Goal: Task Accomplishment & Management: Use online tool/utility

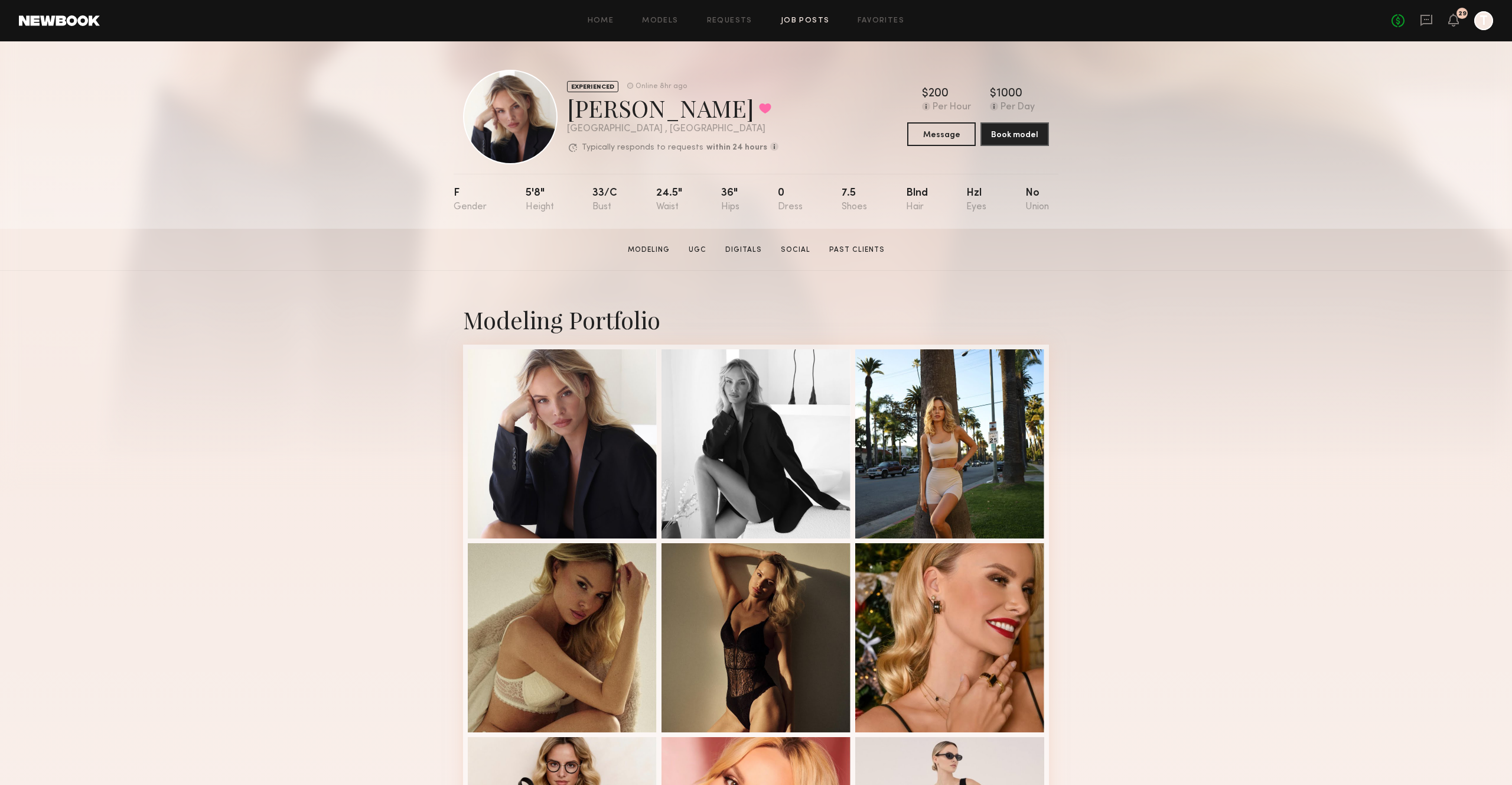
click at [789, 20] on link "Job Posts" at bounding box center [805, 21] width 49 height 8
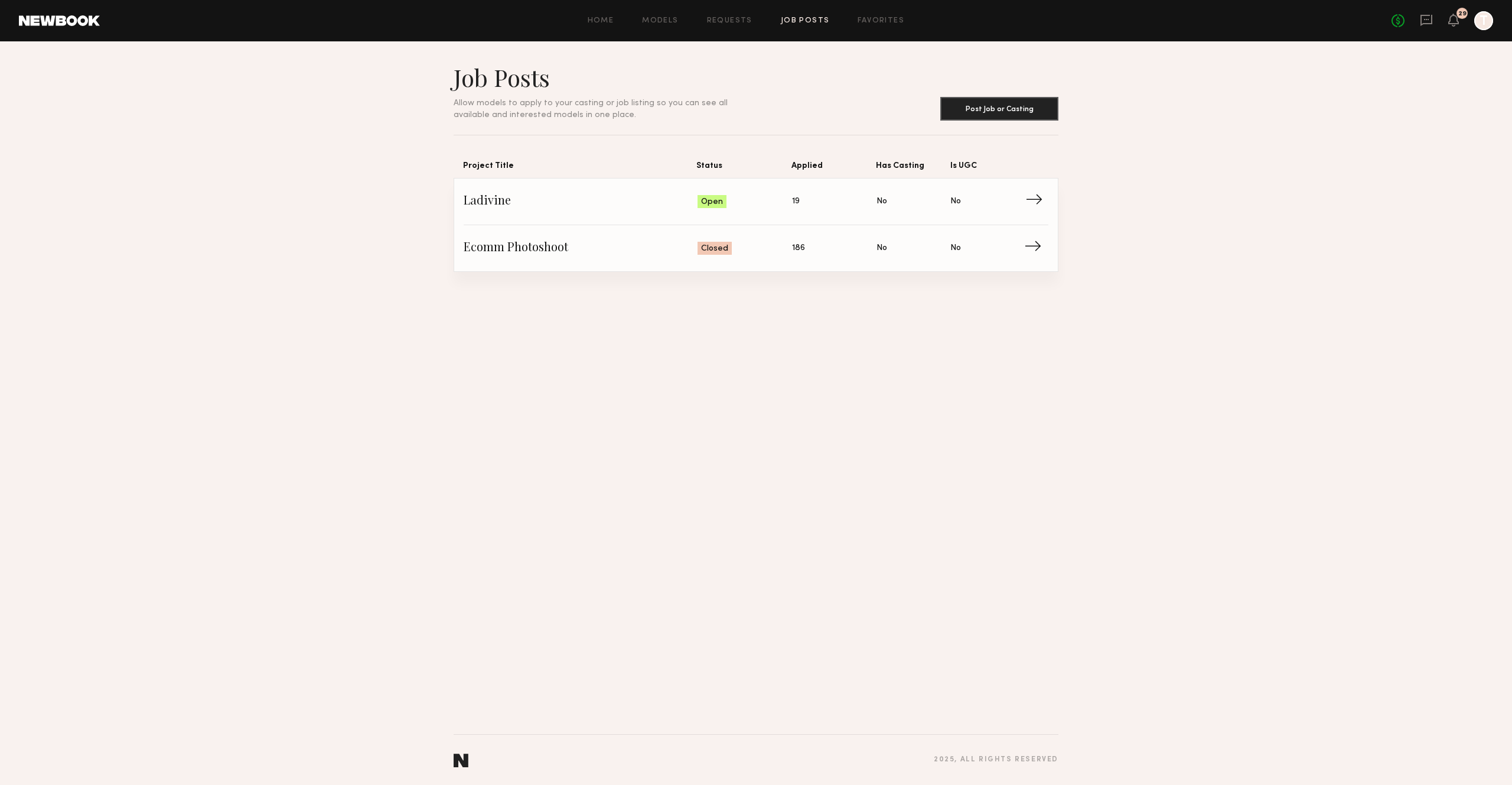
click at [541, 203] on span "Ladivine" at bounding box center [580, 202] width 234 height 18
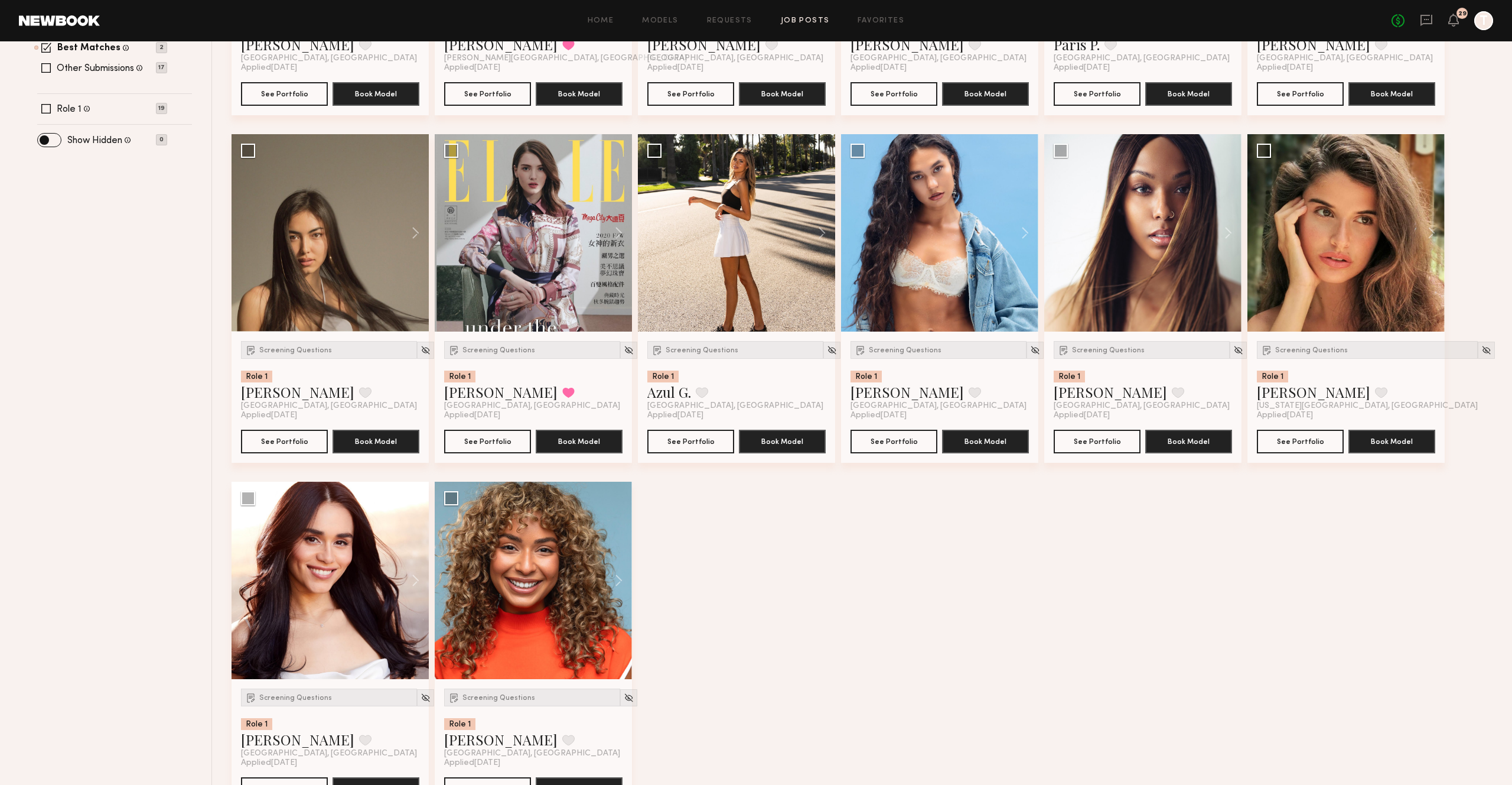
scroll to position [450, 0]
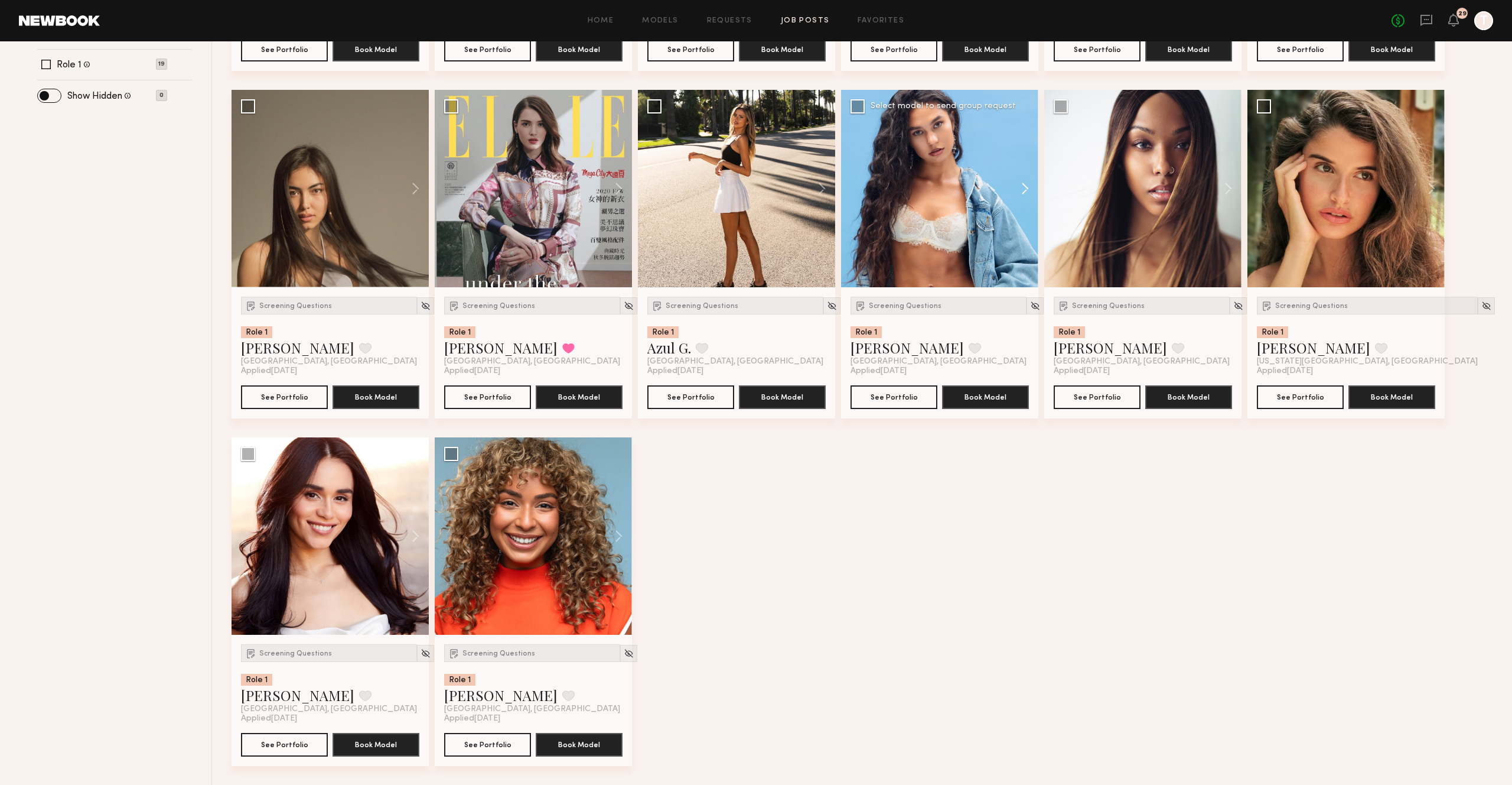
click at [1023, 190] on button at bounding box center [1019, 188] width 38 height 197
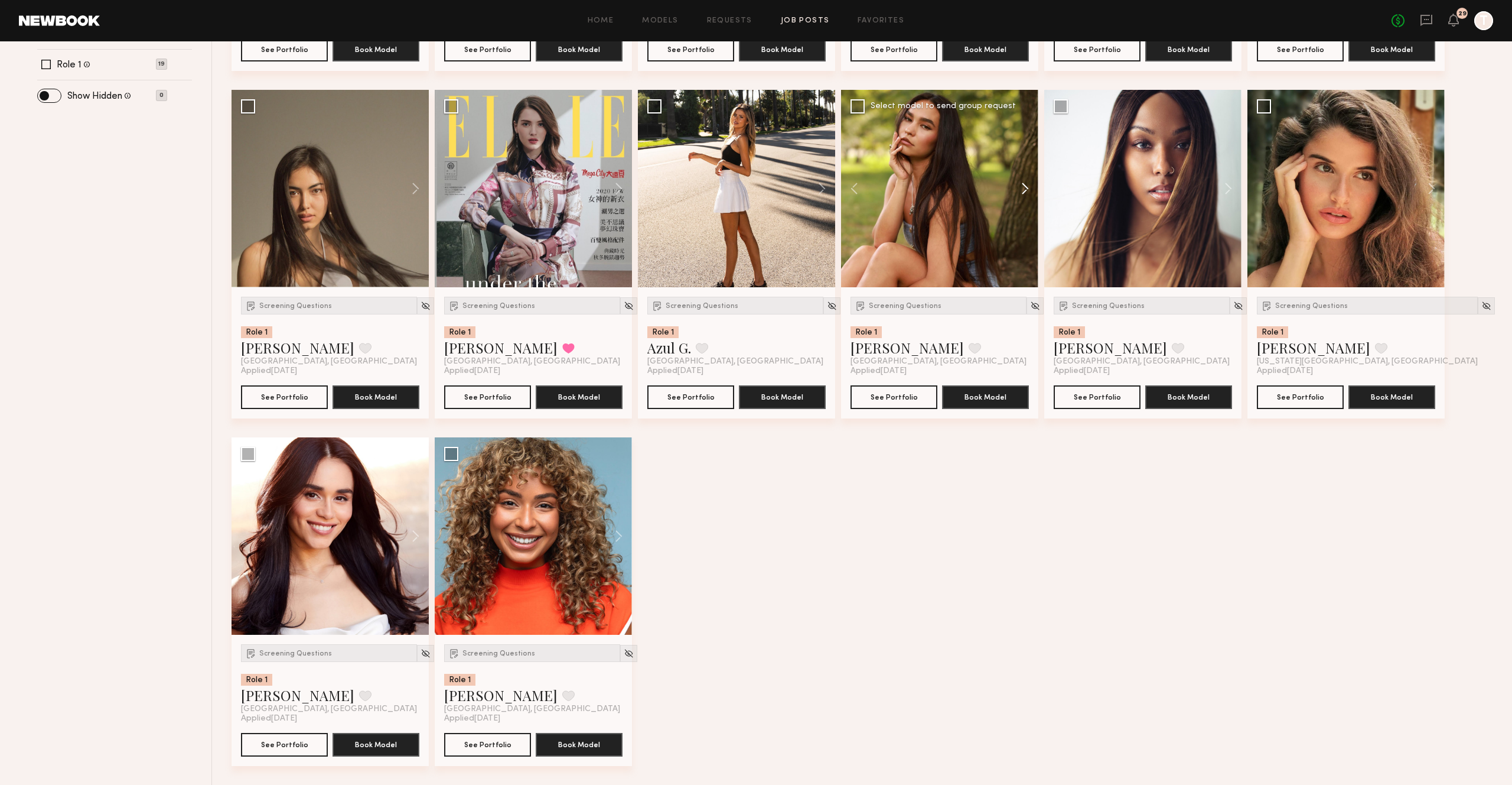
click at [1023, 190] on button at bounding box center [1019, 188] width 38 height 197
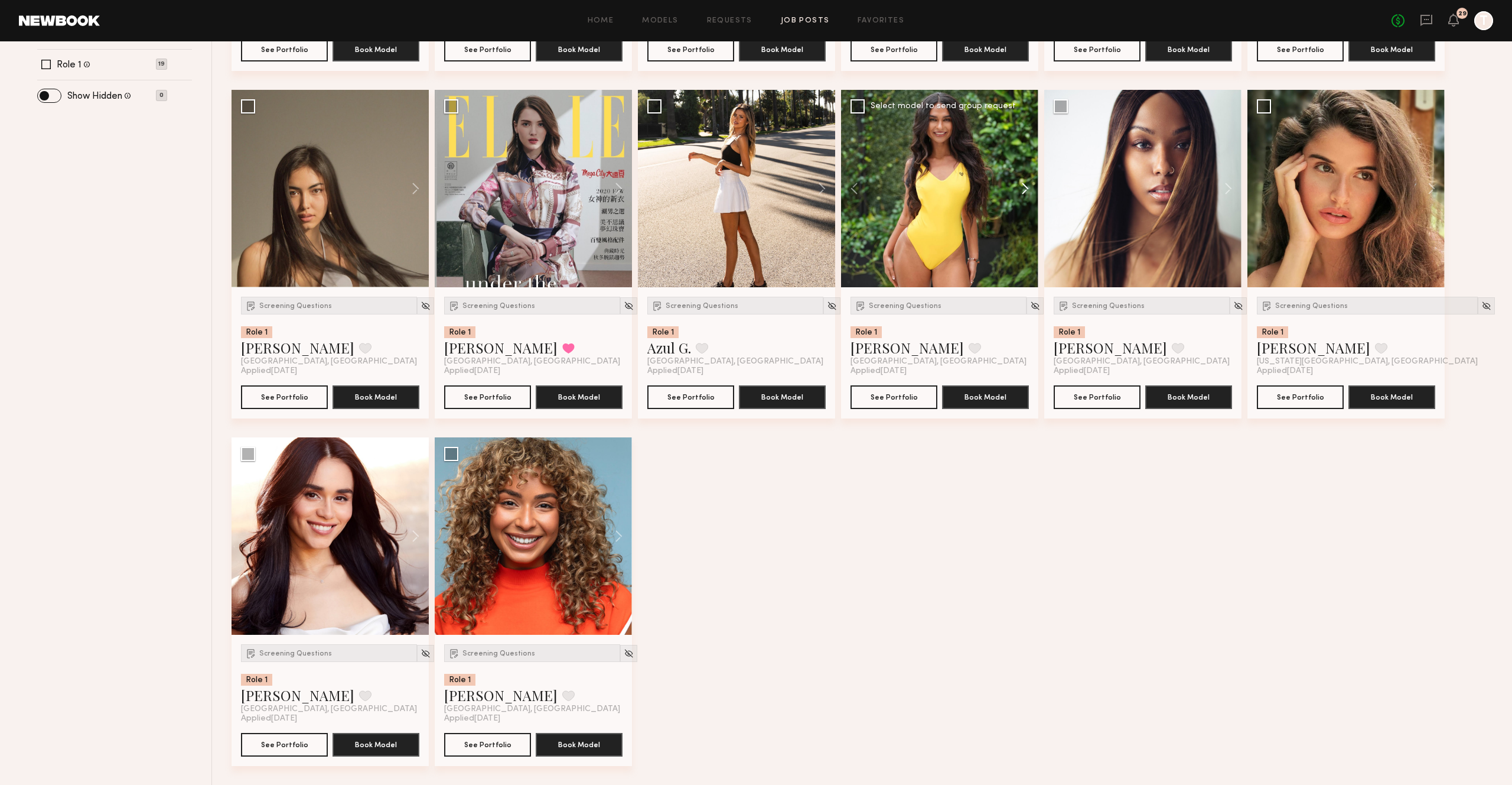
click at [1023, 190] on button at bounding box center [1019, 188] width 38 height 197
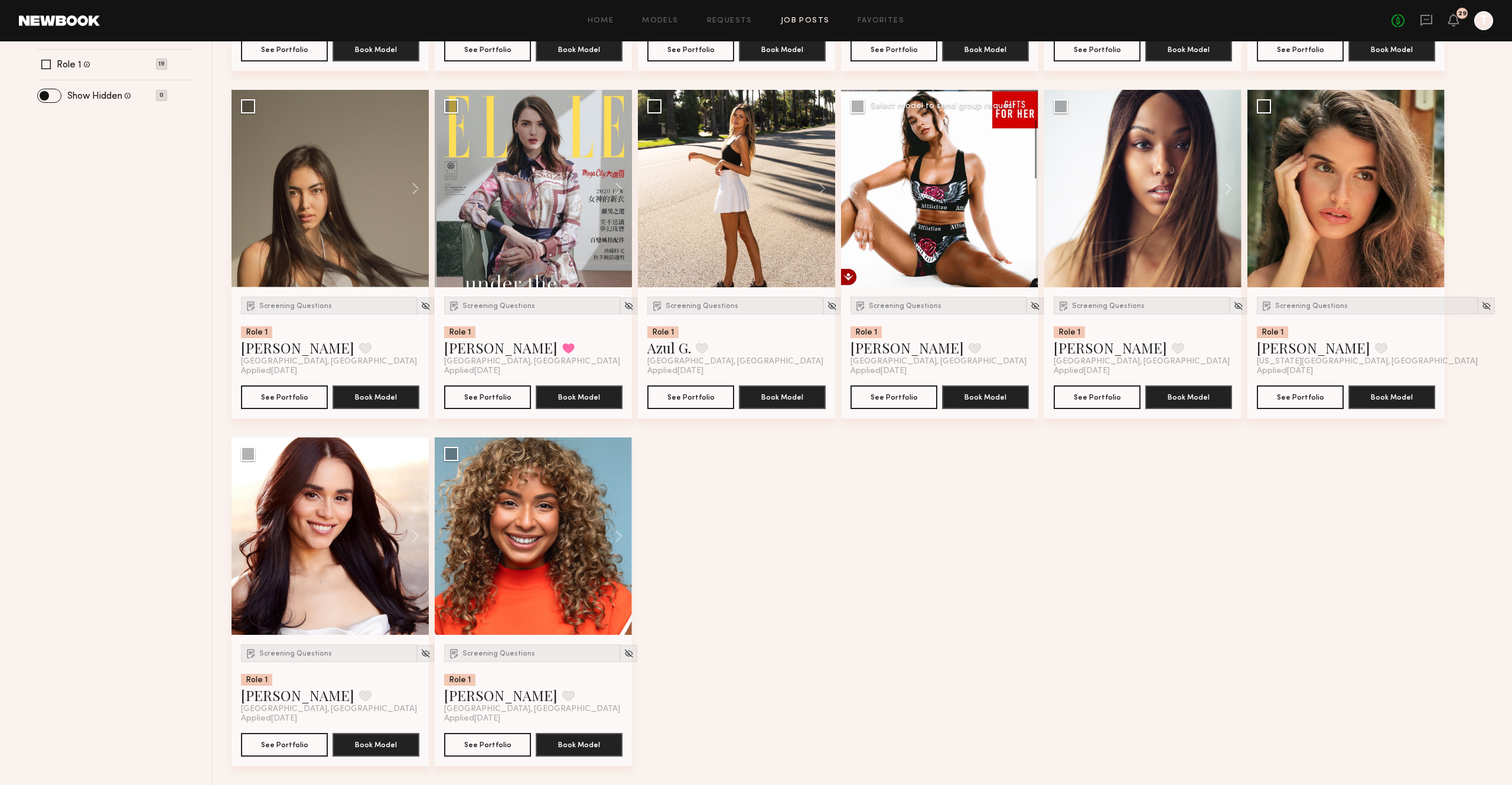
click at [1023, 190] on button at bounding box center [1019, 188] width 38 height 197
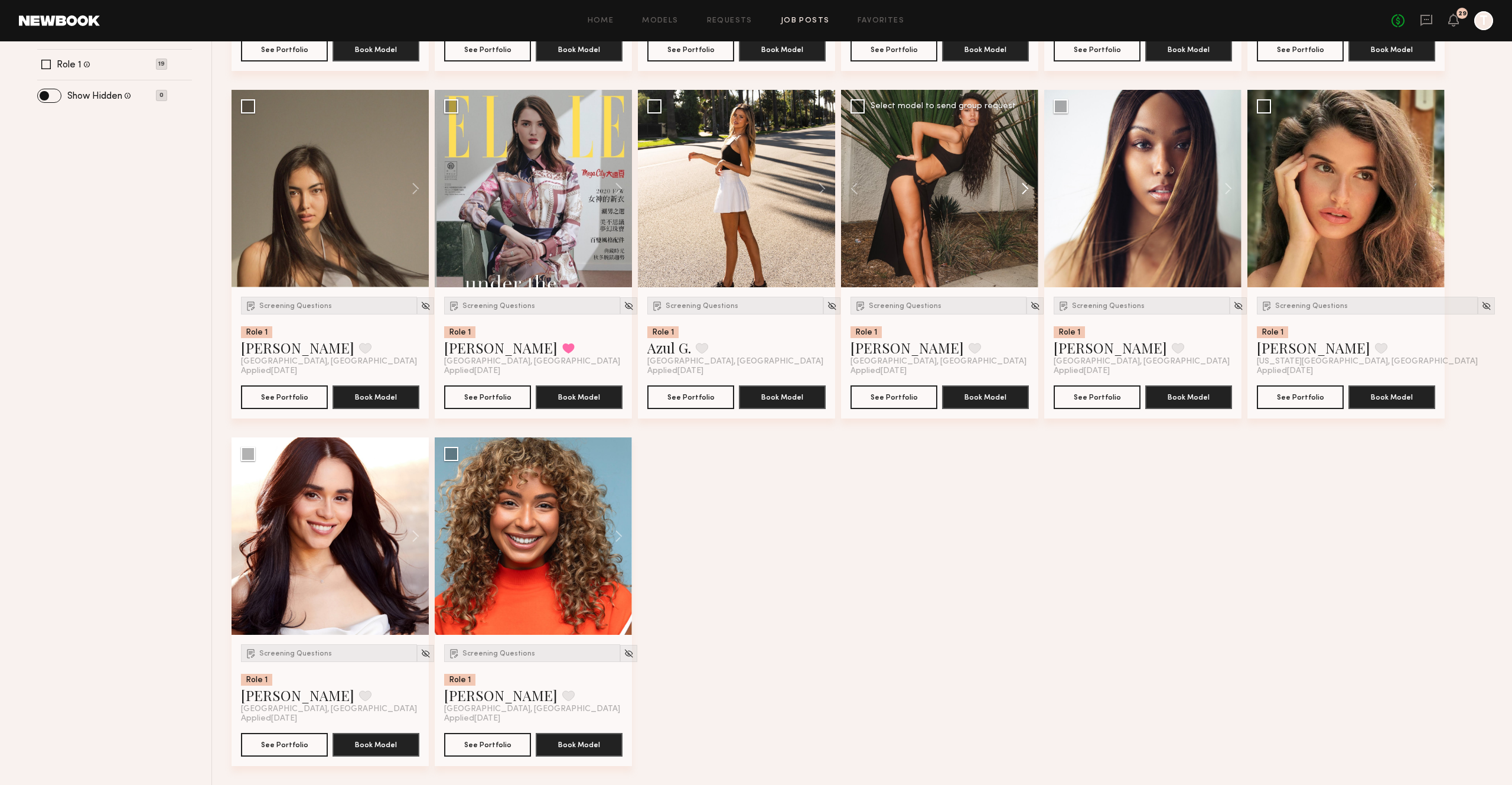
click at [1023, 190] on button at bounding box center [1019, 188] width 38 height 197
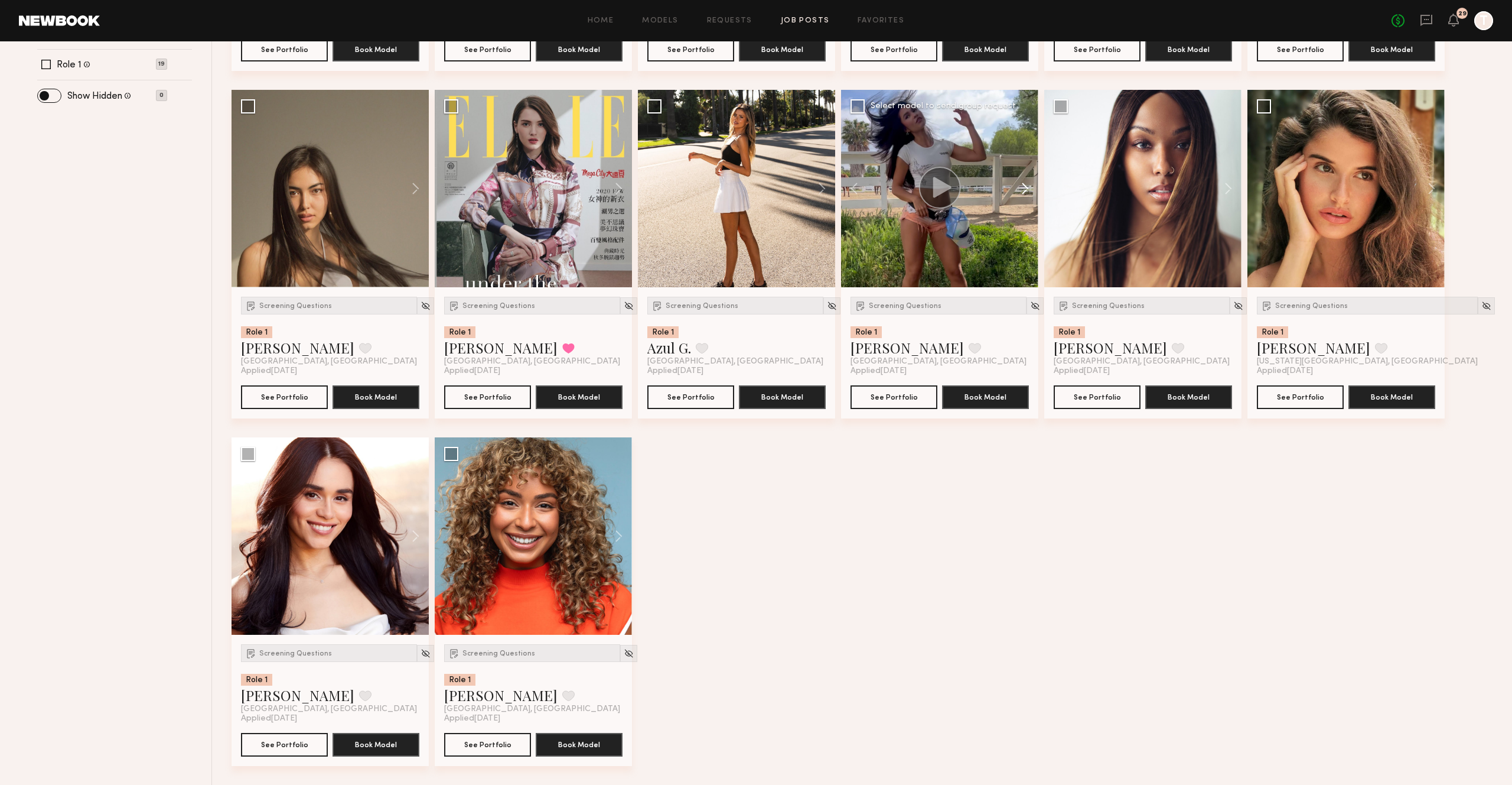
click at [1023, 190] on button at bounding box center [1019, 188] width 38 height 197
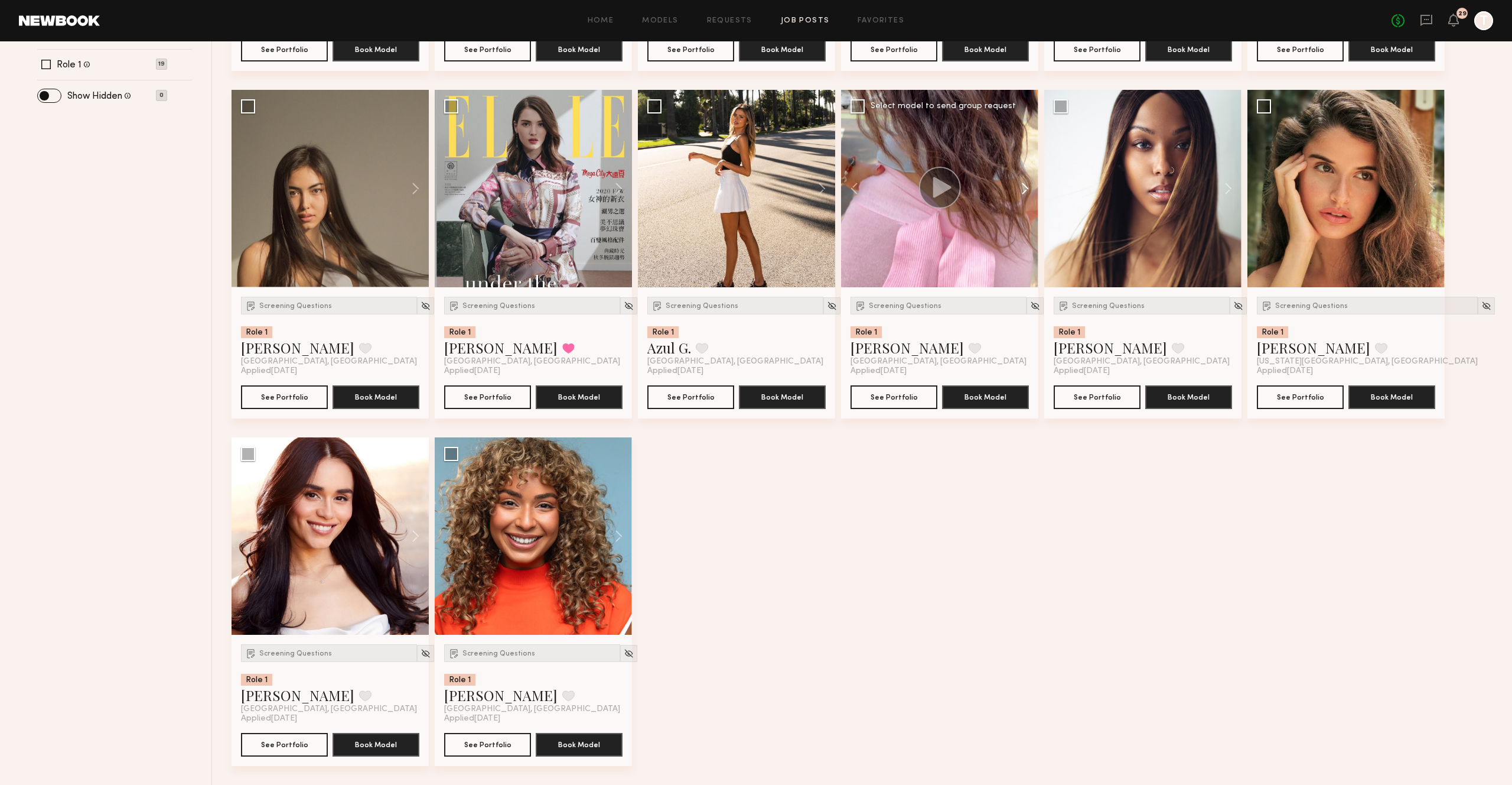
click at [1023, 190] on button at bounding box center [1019, 188] width 38 height 197
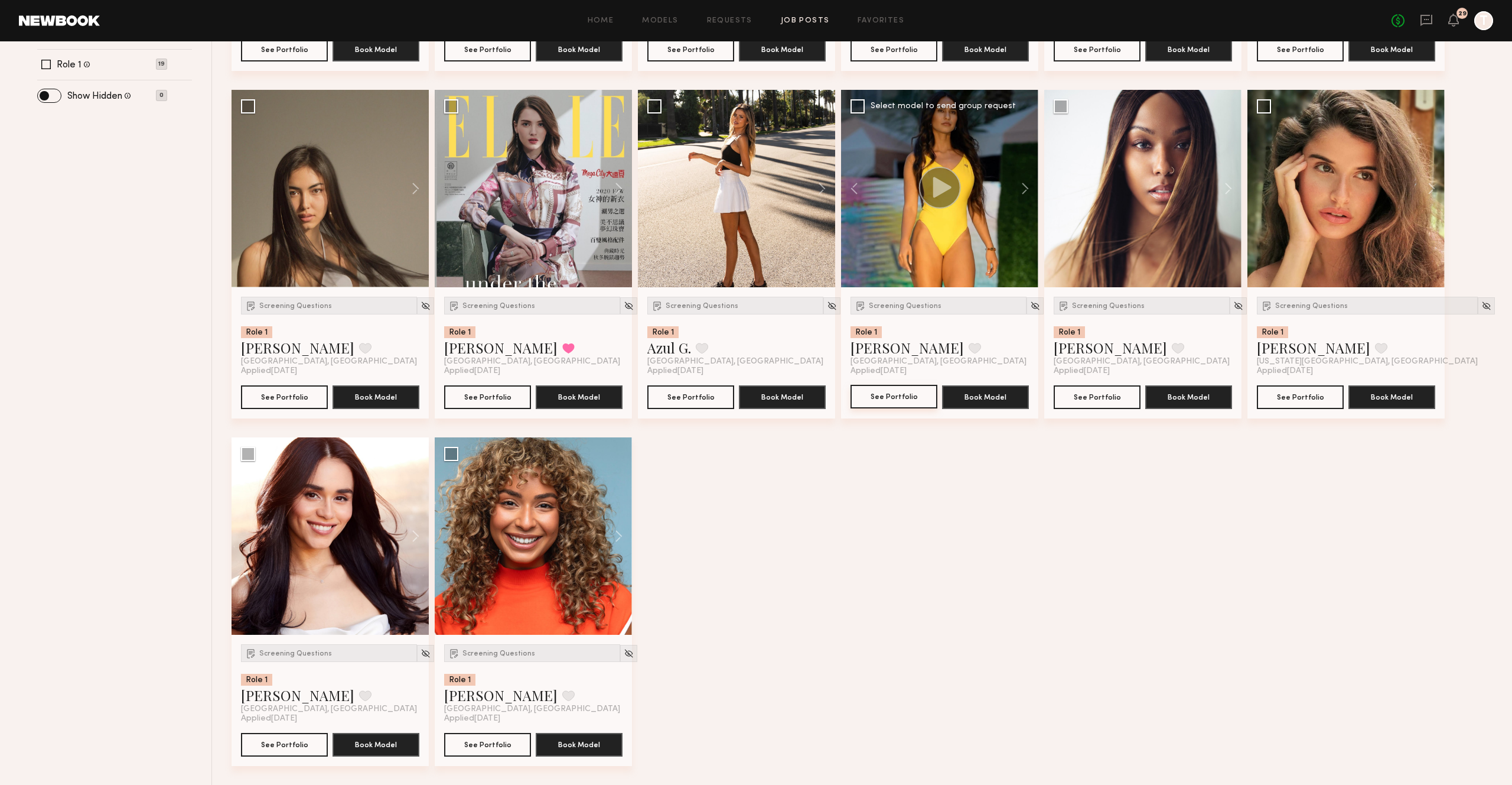
click at [882, 397] on button "See Portfolio" at bounding box center [894, 396] width 87 height 23
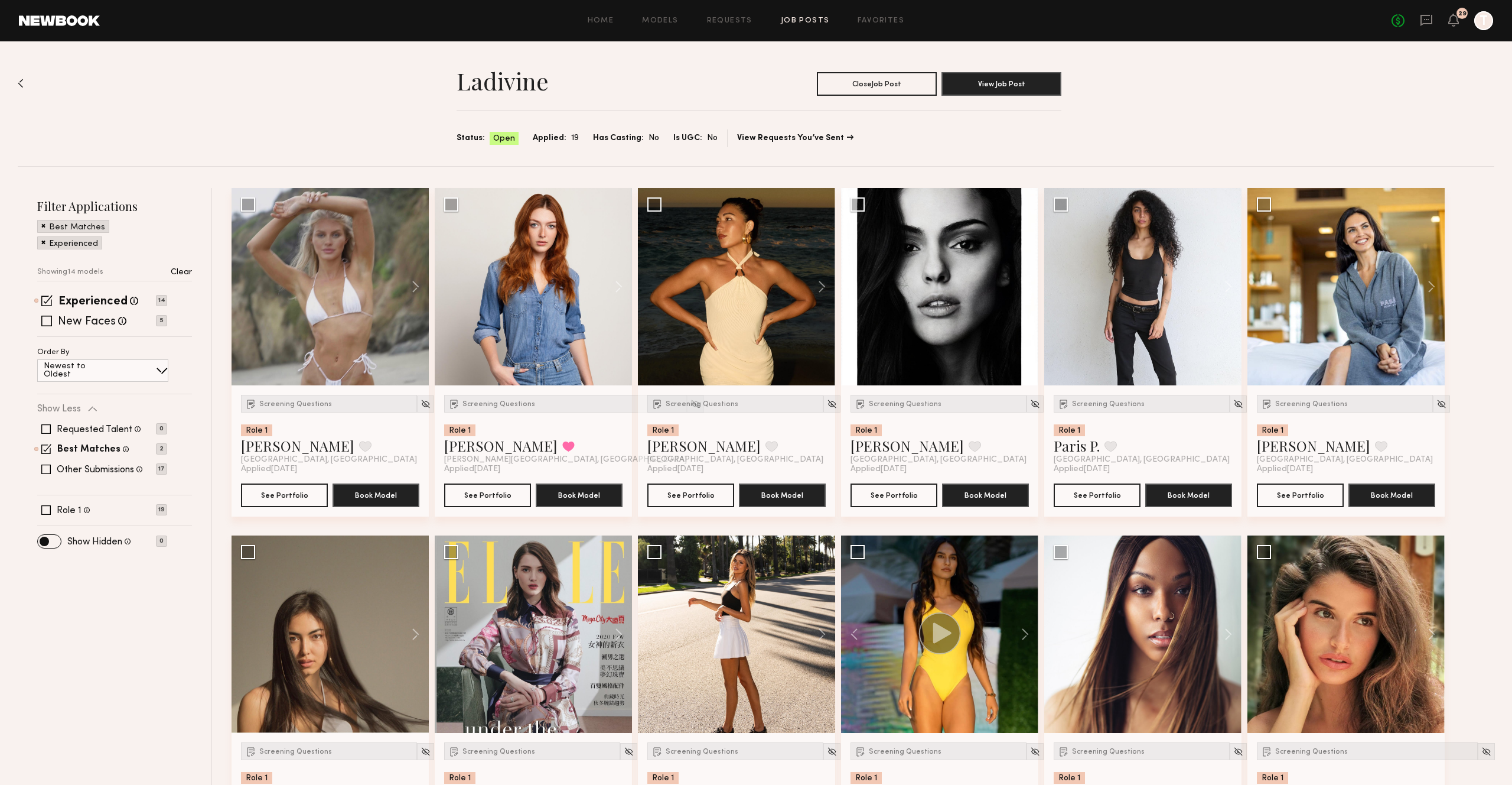
scroll to position [12, 0]
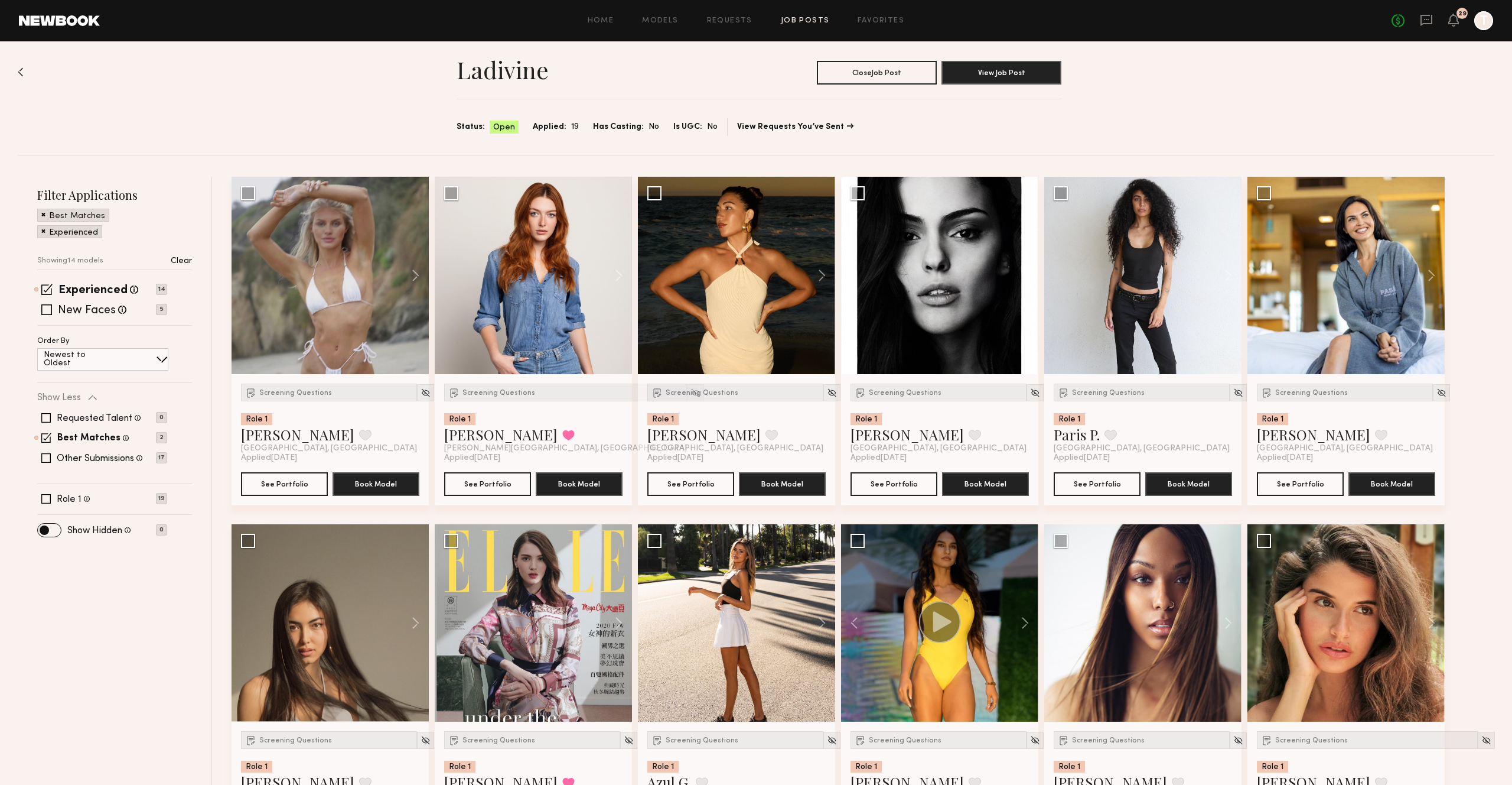
drag, startPoint x: 657, startPoint y: 20, endPoint x: 1469, endPoint y: 1, distance: 812.2
click at [885, 482] on button "See Portfolio" at bounding box center [894, 483] width 87 height 23
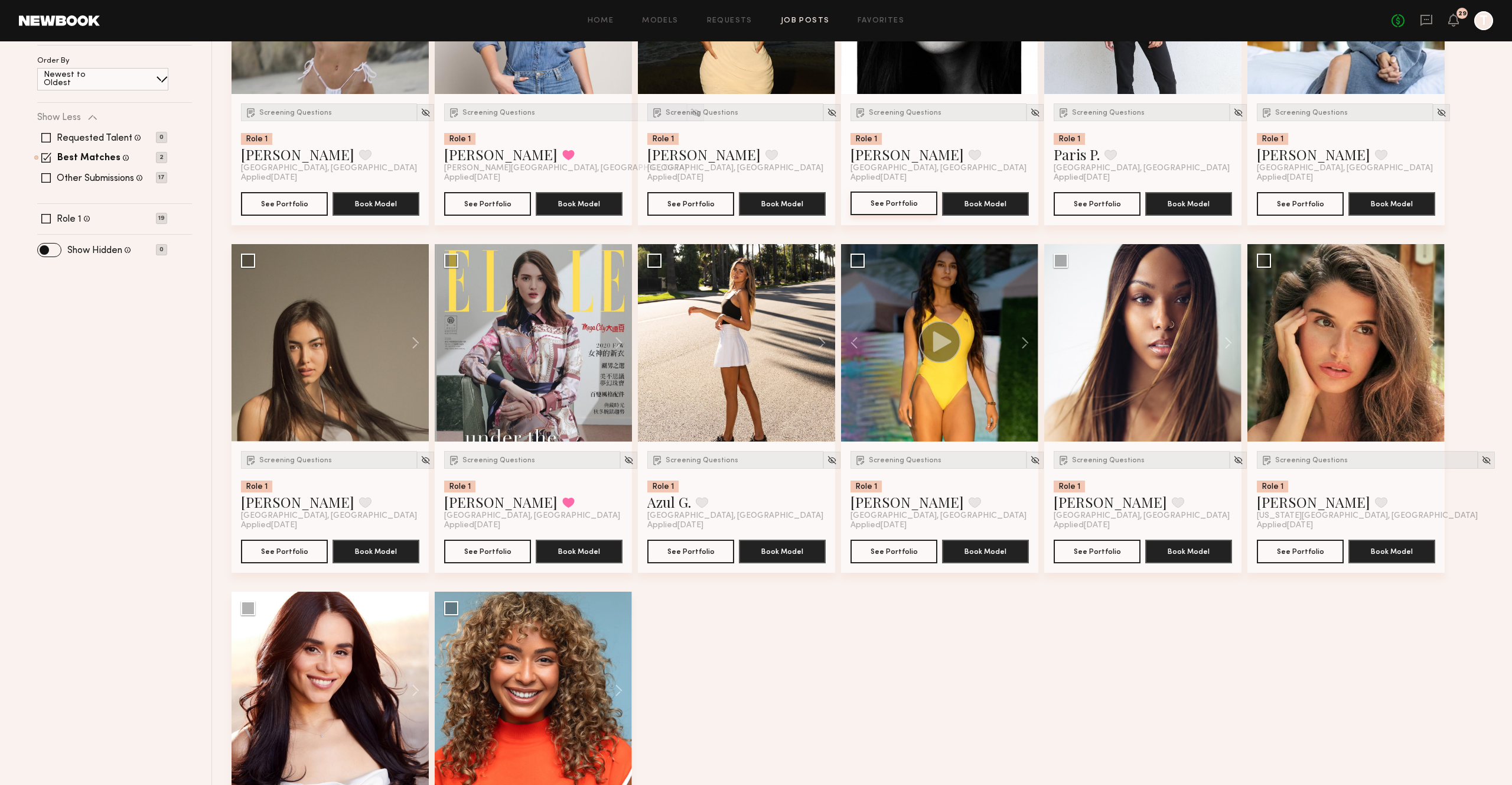
scroll to position [293, 0]
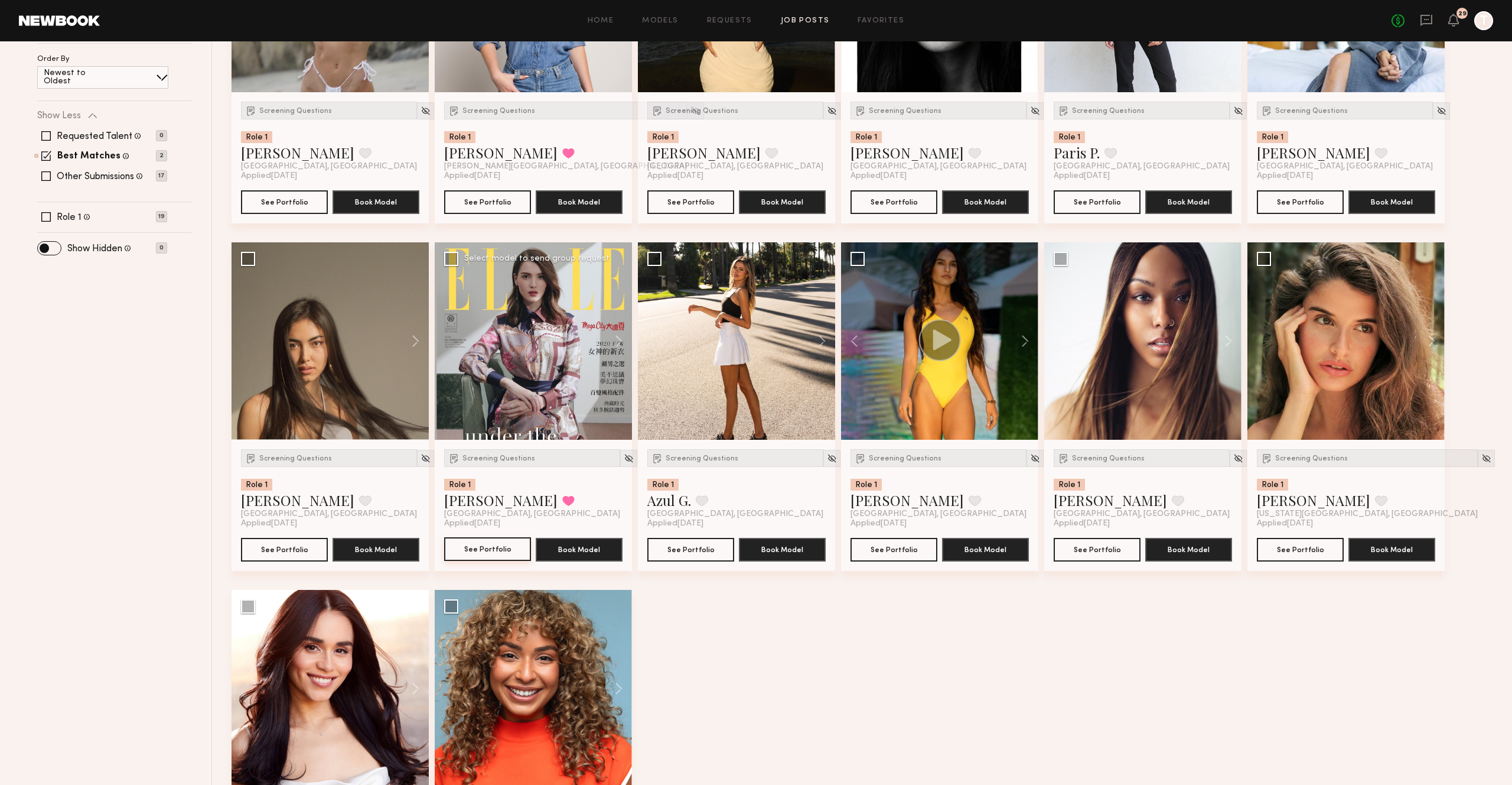
click at [495, 552] on button "See Portfolio" at bounding box center [487, 549] width 87 height 23
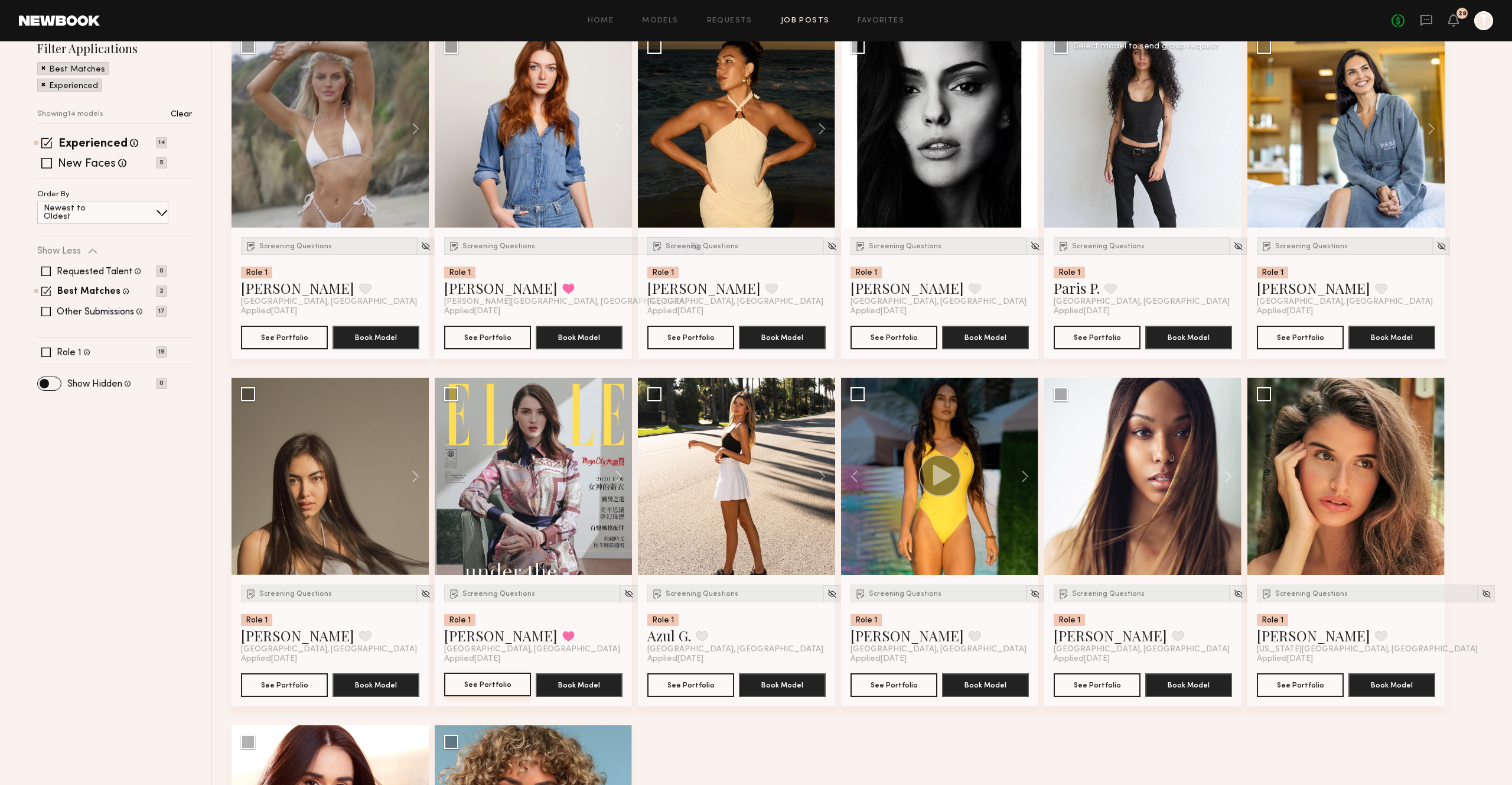
scroll to position [341, 0]
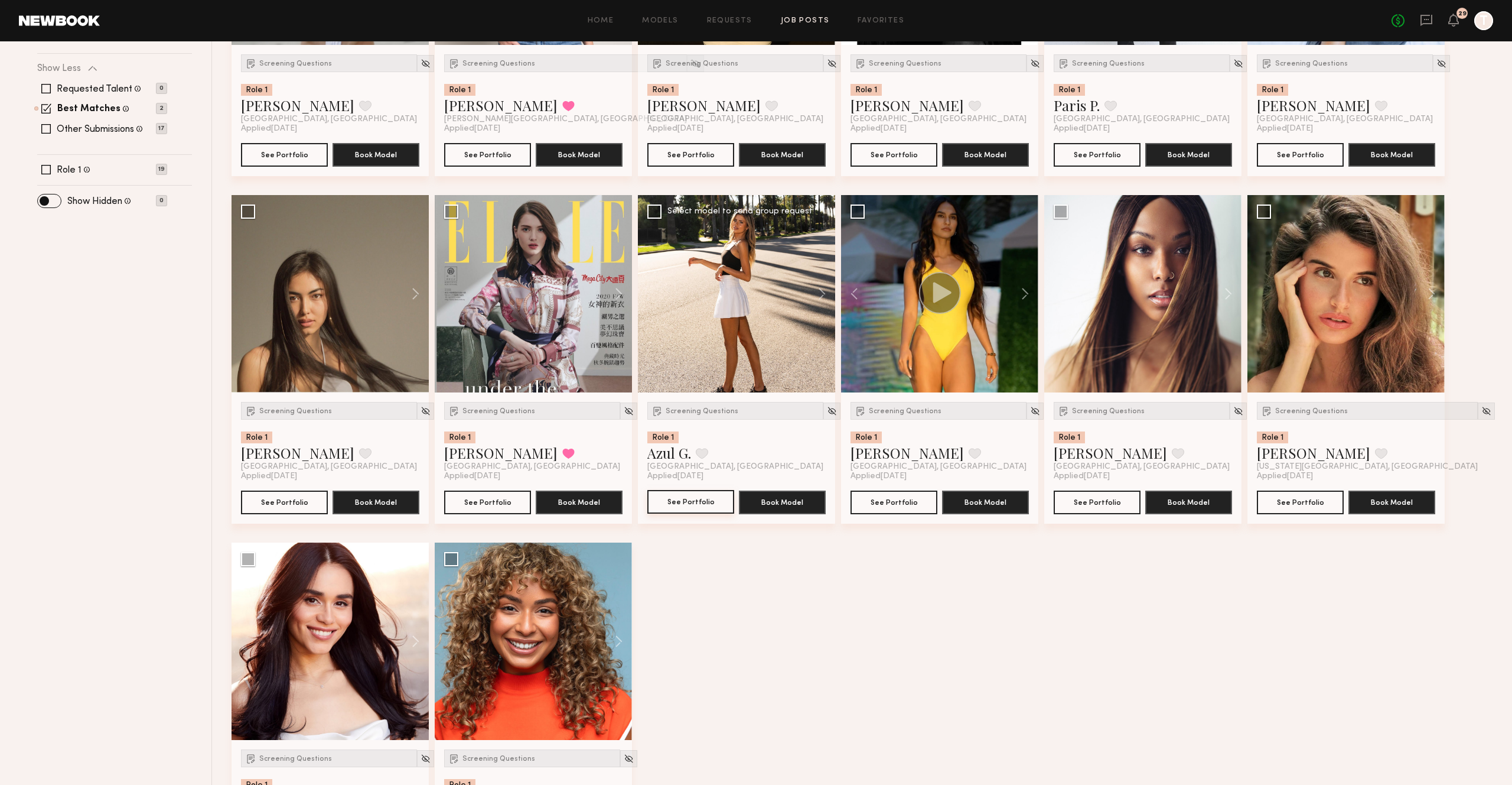
click at [669, 505] on button "See Portfolio" at bounding box center [691, 502] width 87 height 23
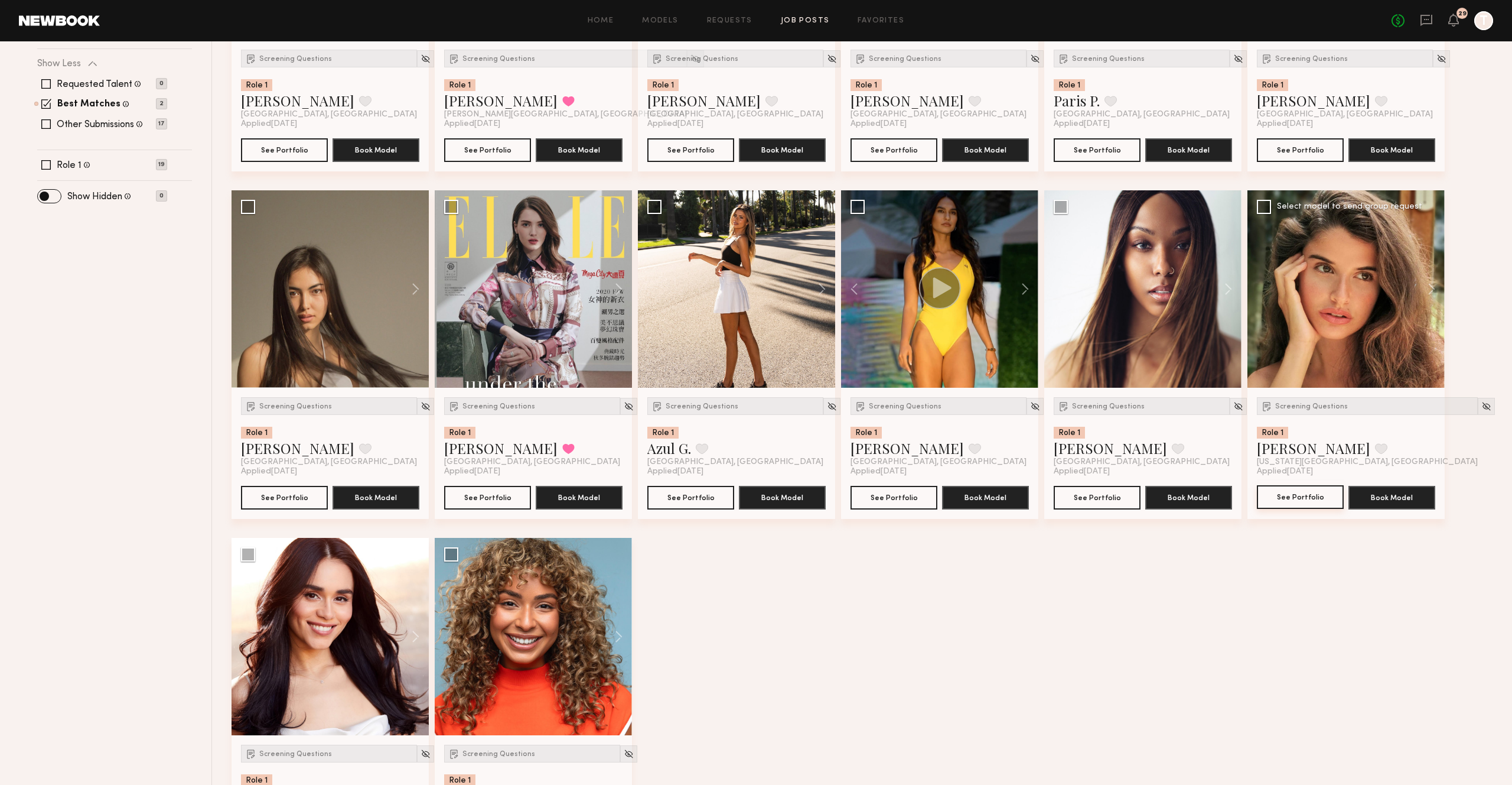
click at [1308, 499] on button "See Portfolio" at bounding box center [1301, 497] width 87 height 23
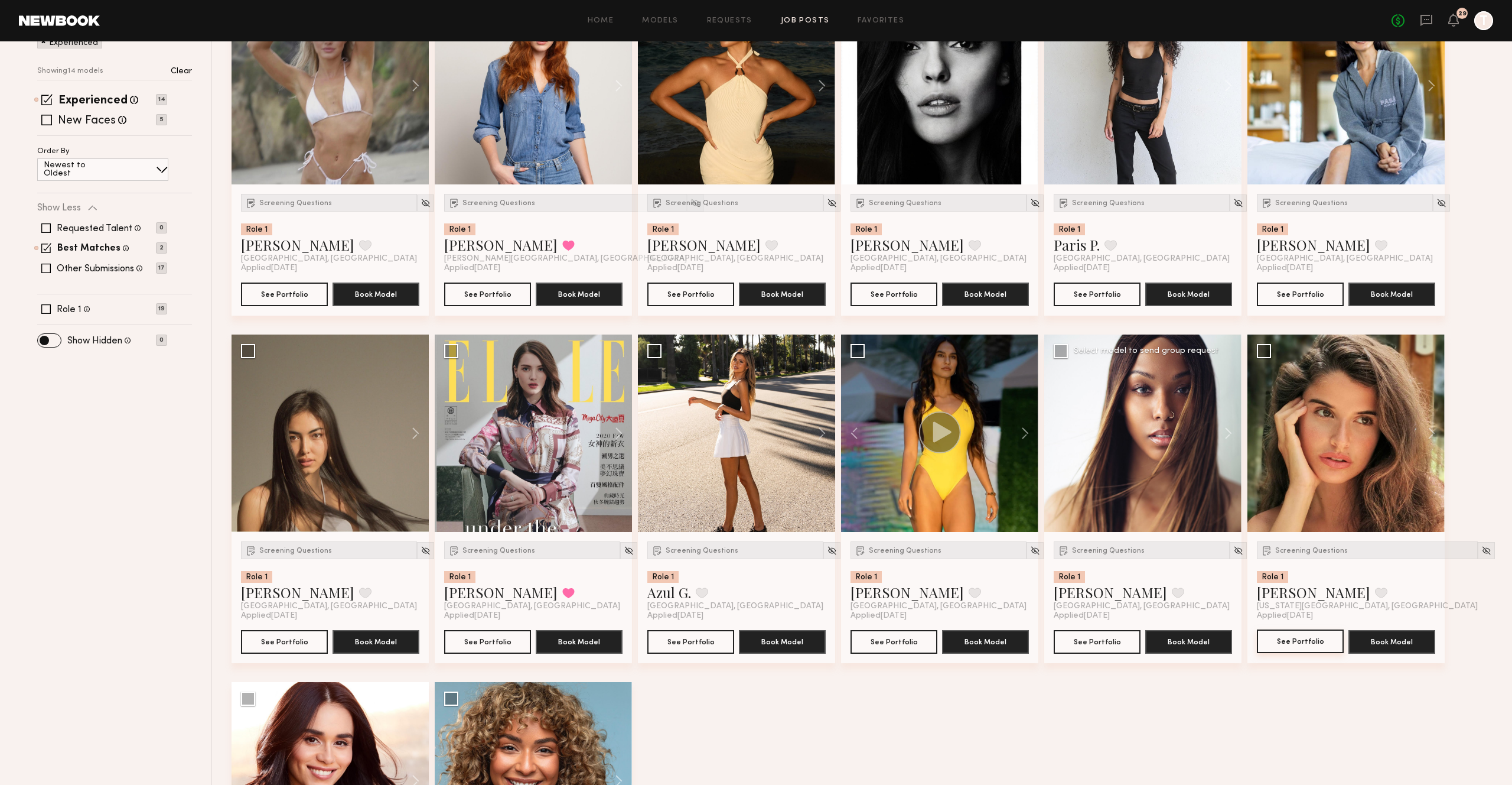
scroll to position [203, 0]
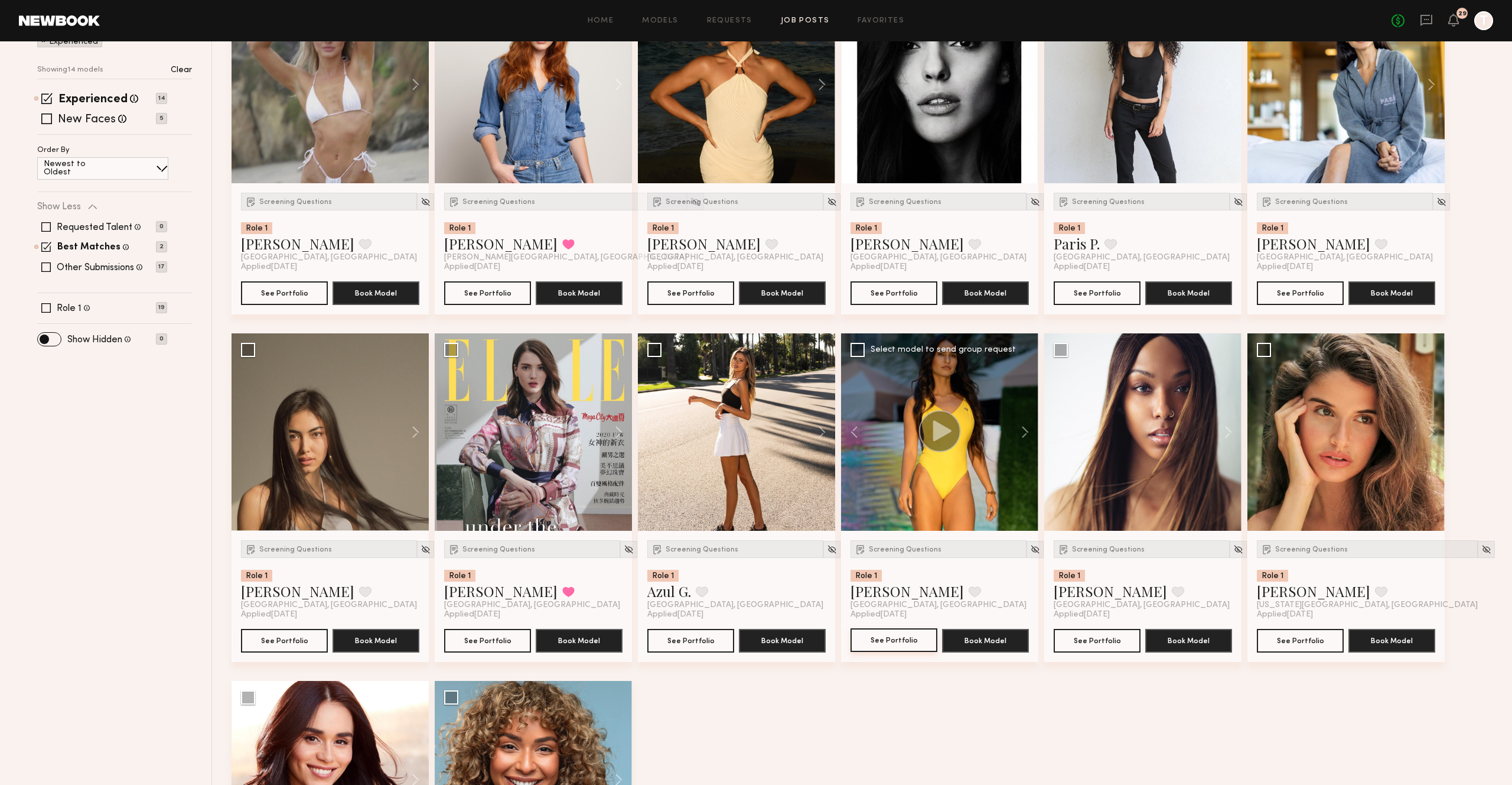
click at [910, 645] on button "See Portfolio" at bounding box center [894, 640] width 87 height 23
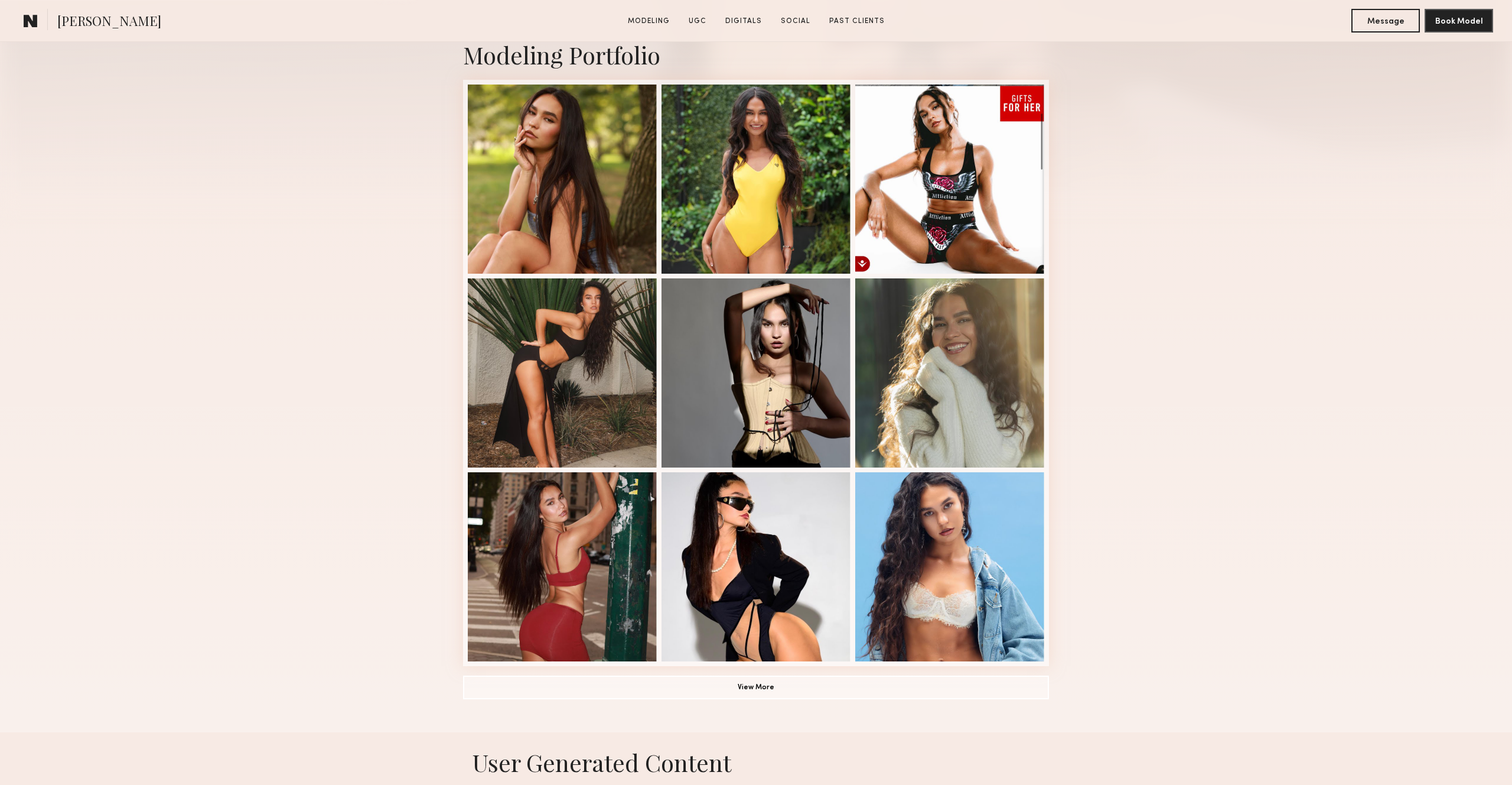
scroll to position [264, 0]
click at [1266, 275] on div "Modeling Portfolio View More" at bounding box center [756, 369] width 1512 height 727
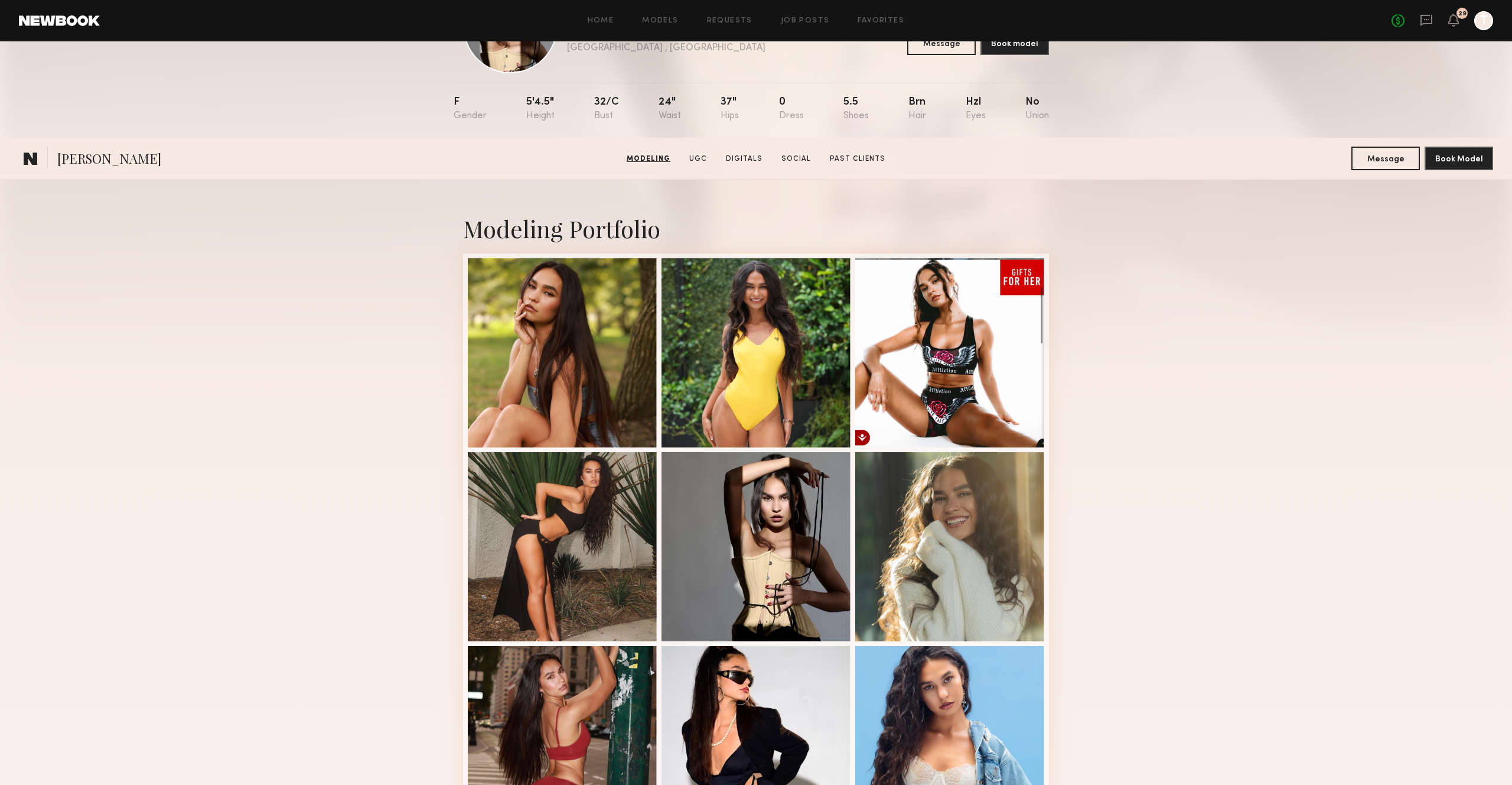
scroll to position [0, 0]
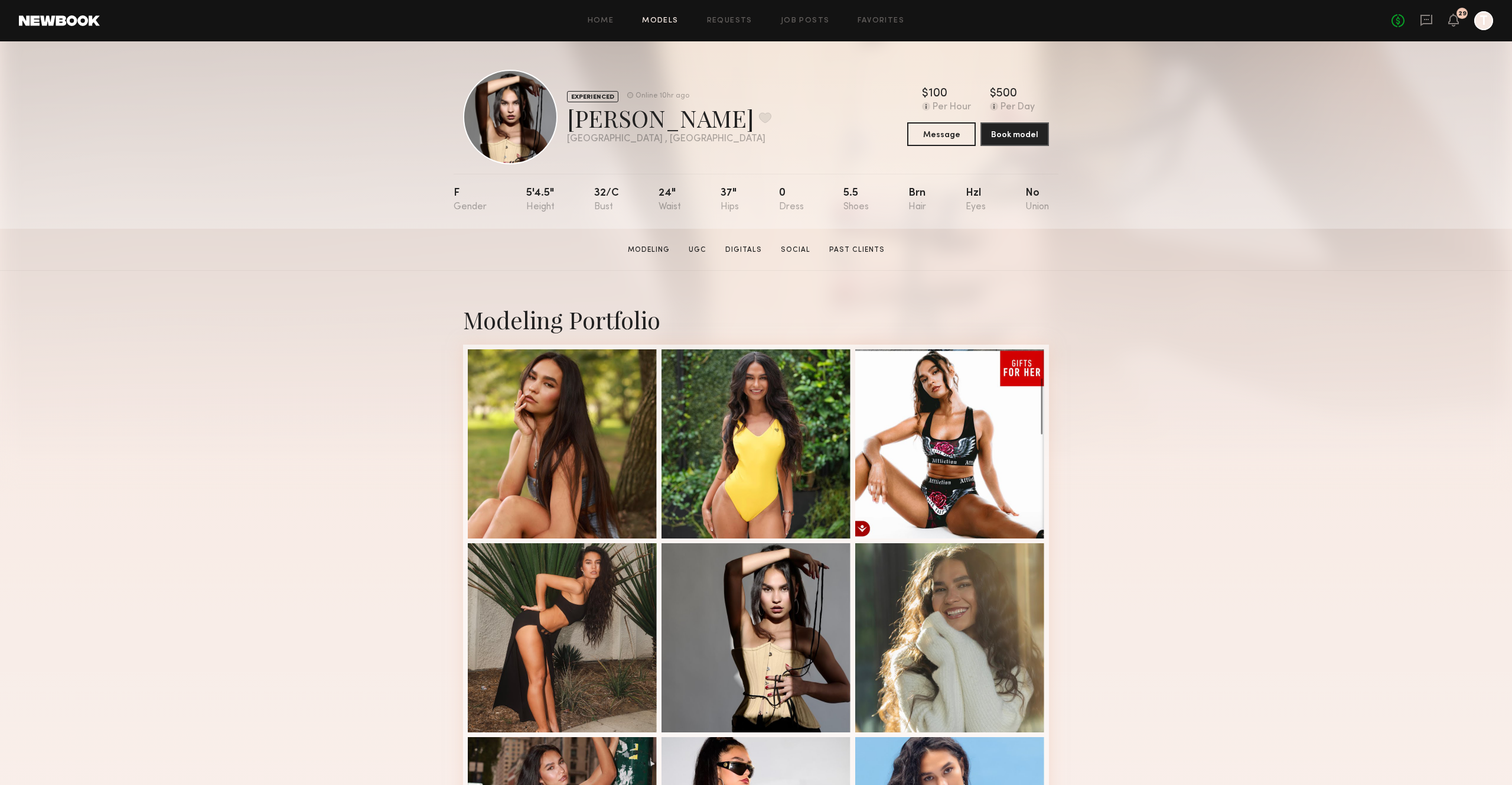
click at [658, 22] on link "Models" at bounding box center [660, 21] width 36 height 8
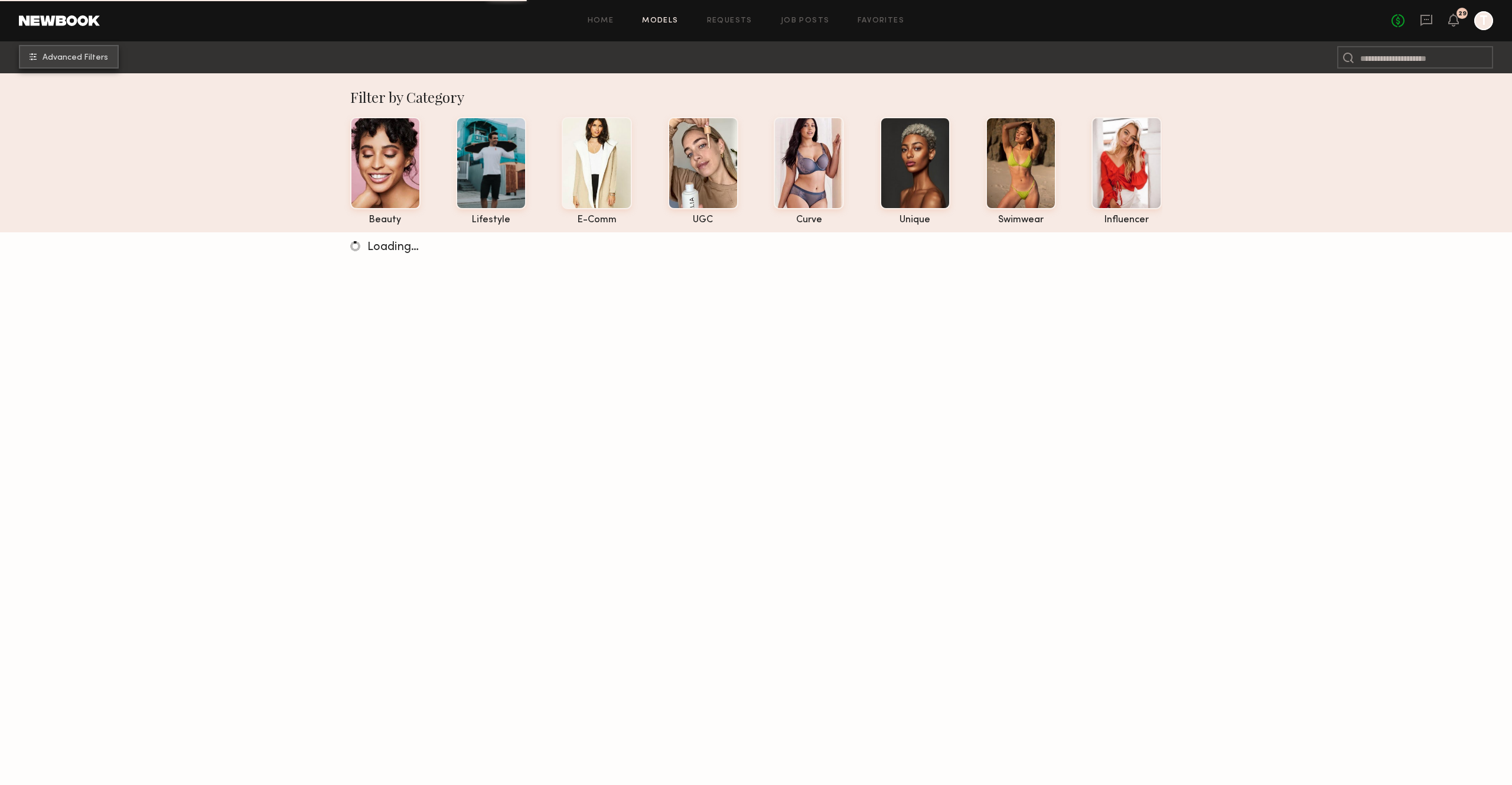
click at [60, 54] on span "Advanced Filters" at bounding box center [74, 57] width 65 height 8
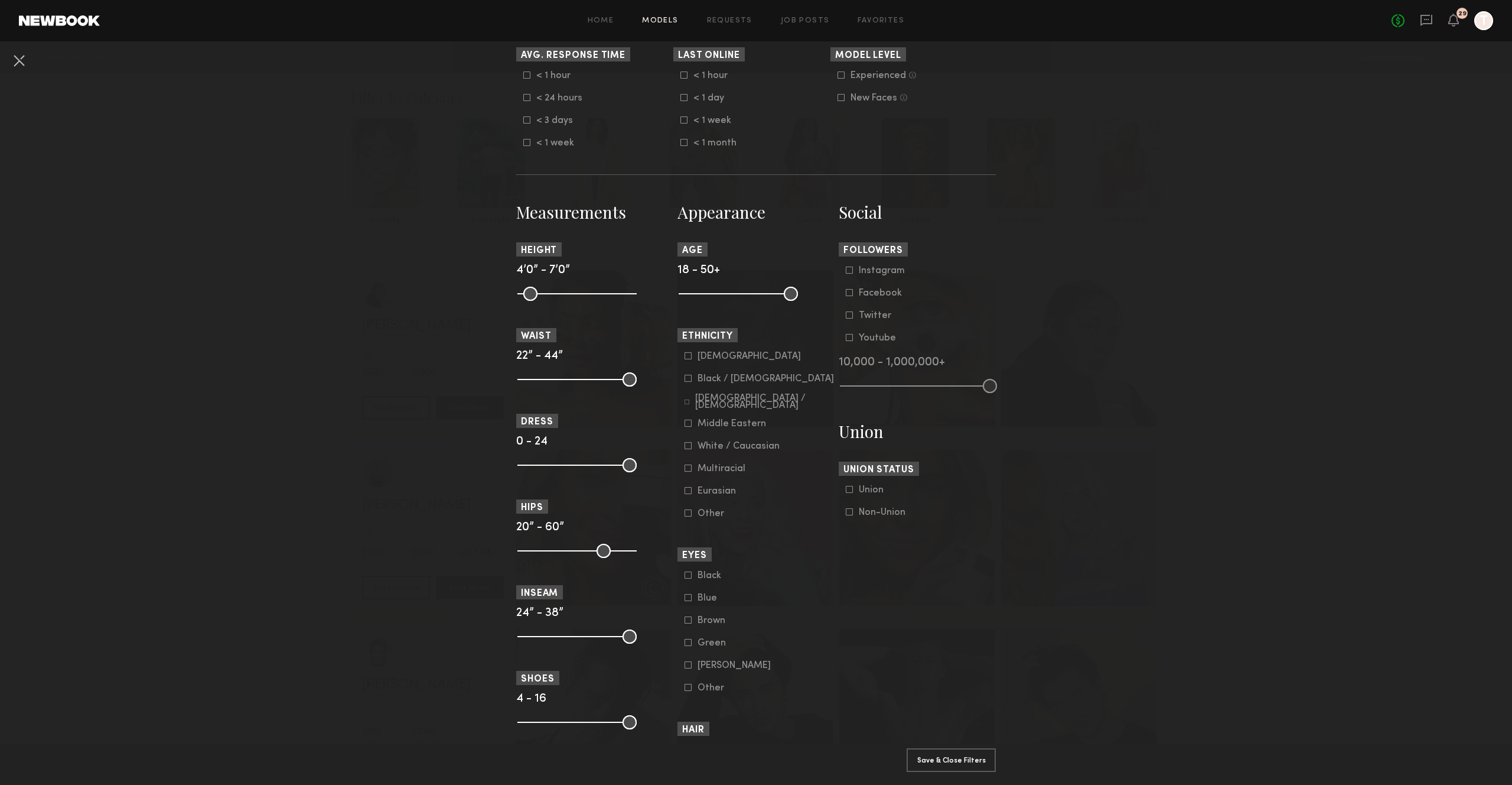
scroll to position [375, 0]
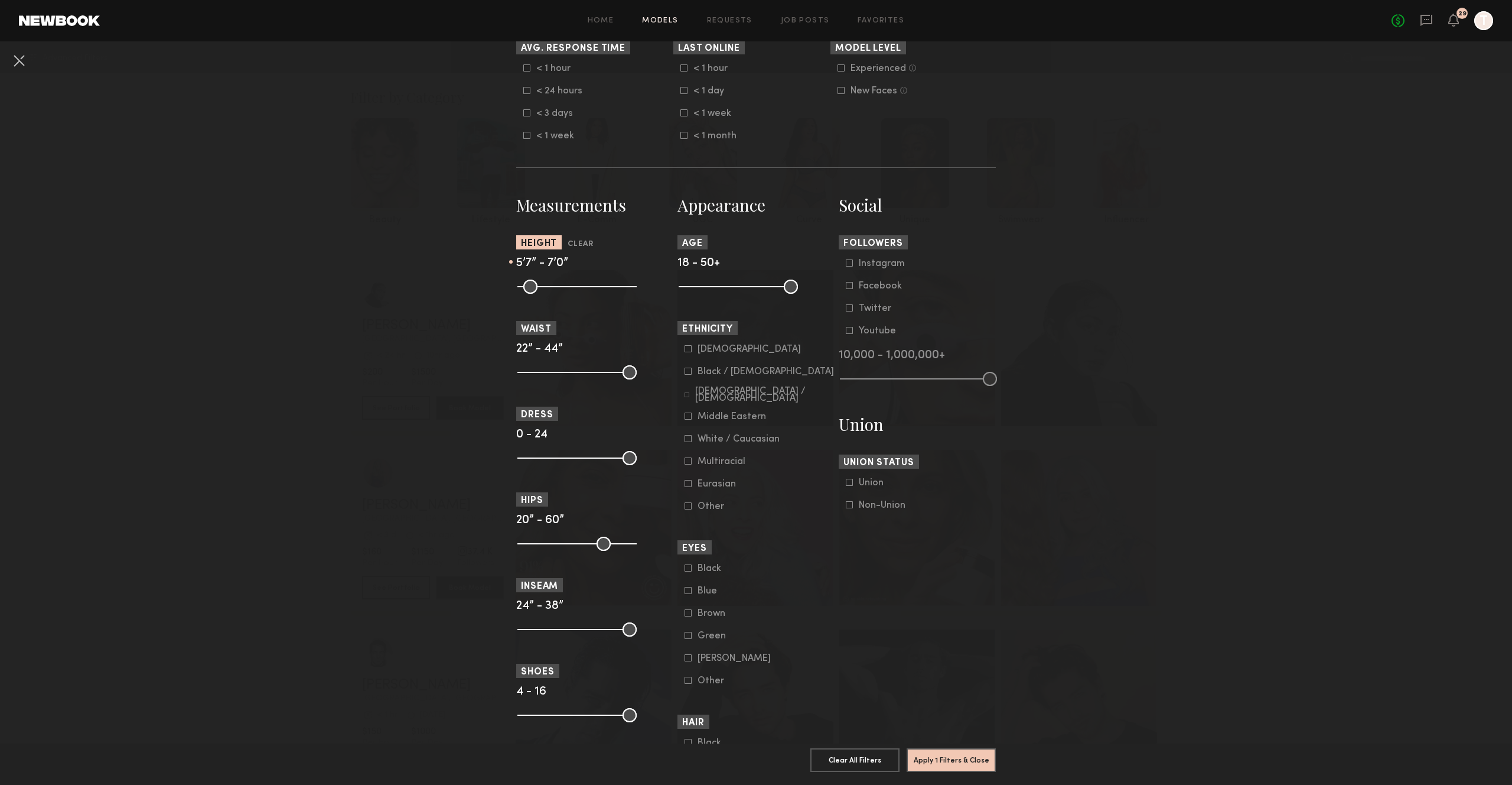
drag, startPoint x: 523, startPoint y: 297, endPoint x: 592, endPoint y: 294, distance: 69.1
type input "**"
click at [579, 294] on input "range" at bounding box center [577, 287] width 119 height 14
drag, startPoint x: 633, startPoint y: 295, endPoint x: 586, endPoint y: 298, distance: 47.1
type input "**"
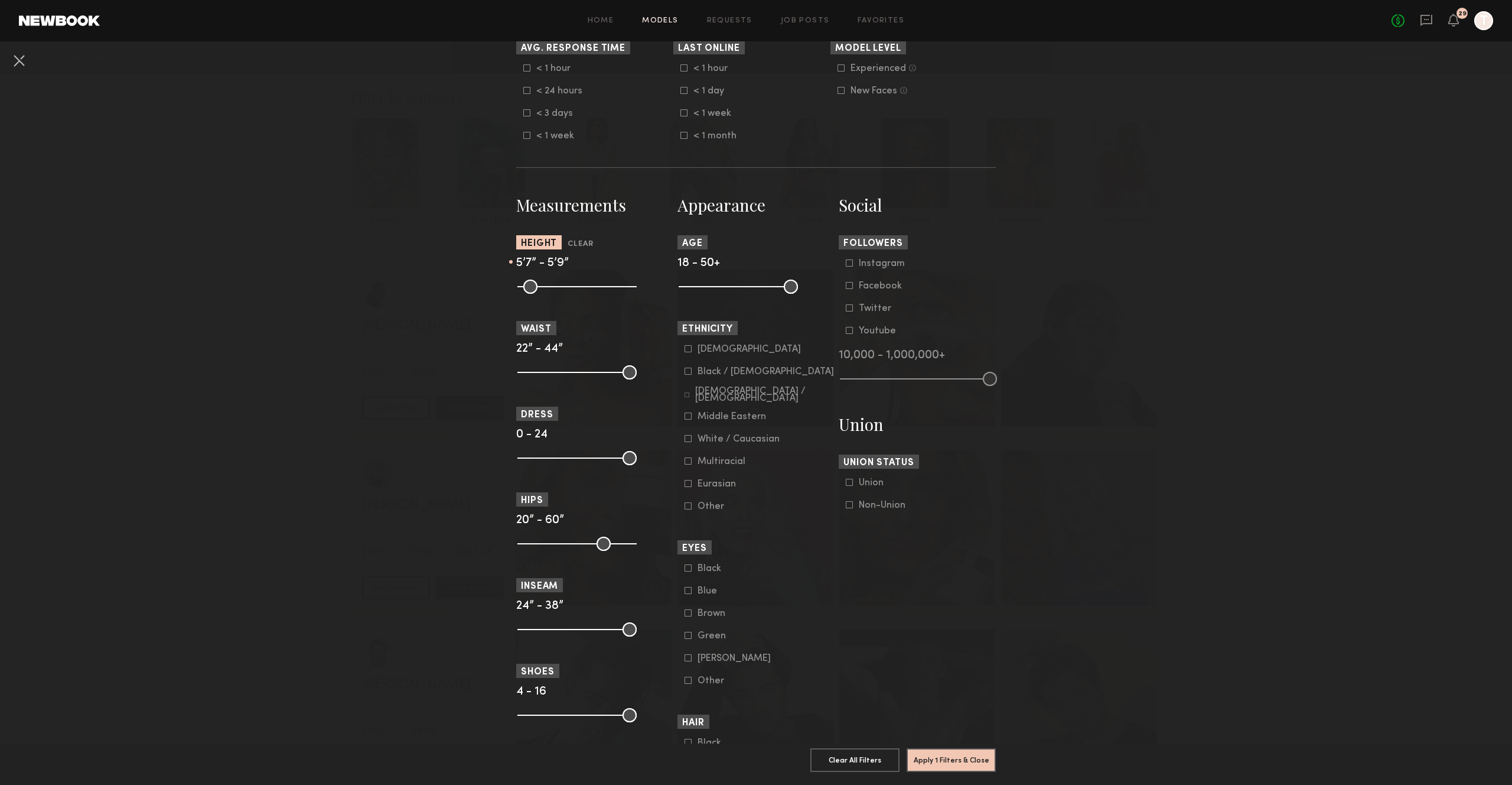
click at [586, 294] on input "range" at bounding box center [577, 287] width 119 height 14
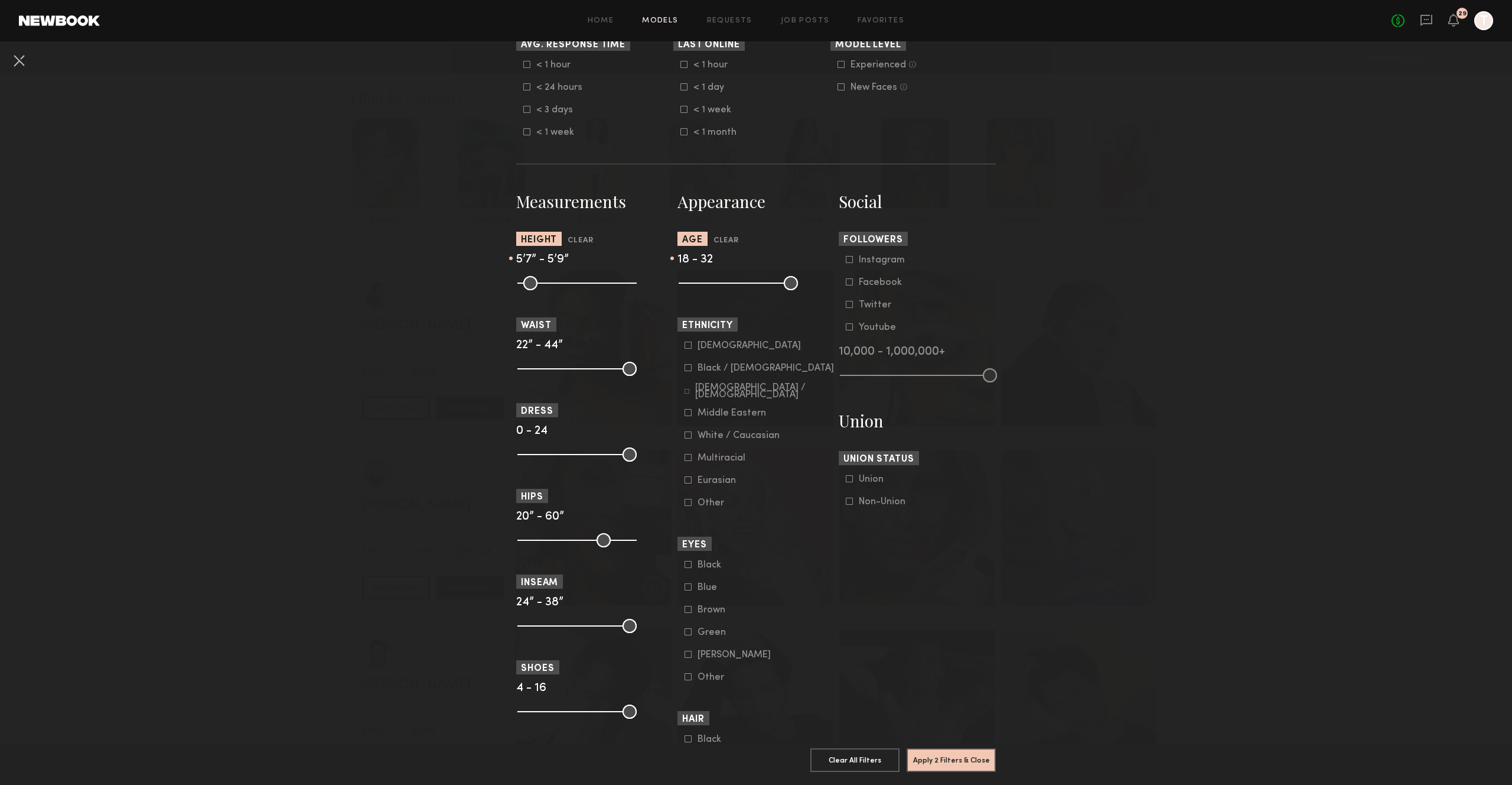
scroll to position [378, 0]
drag, startPoint x: 787, startPoint y: 289, endPoint x: 709, endPoint y: 298, distance: 78.5
type input "**"
click at [711, 291] on input "range" at bounding box center [738, 284] width 119 height 14
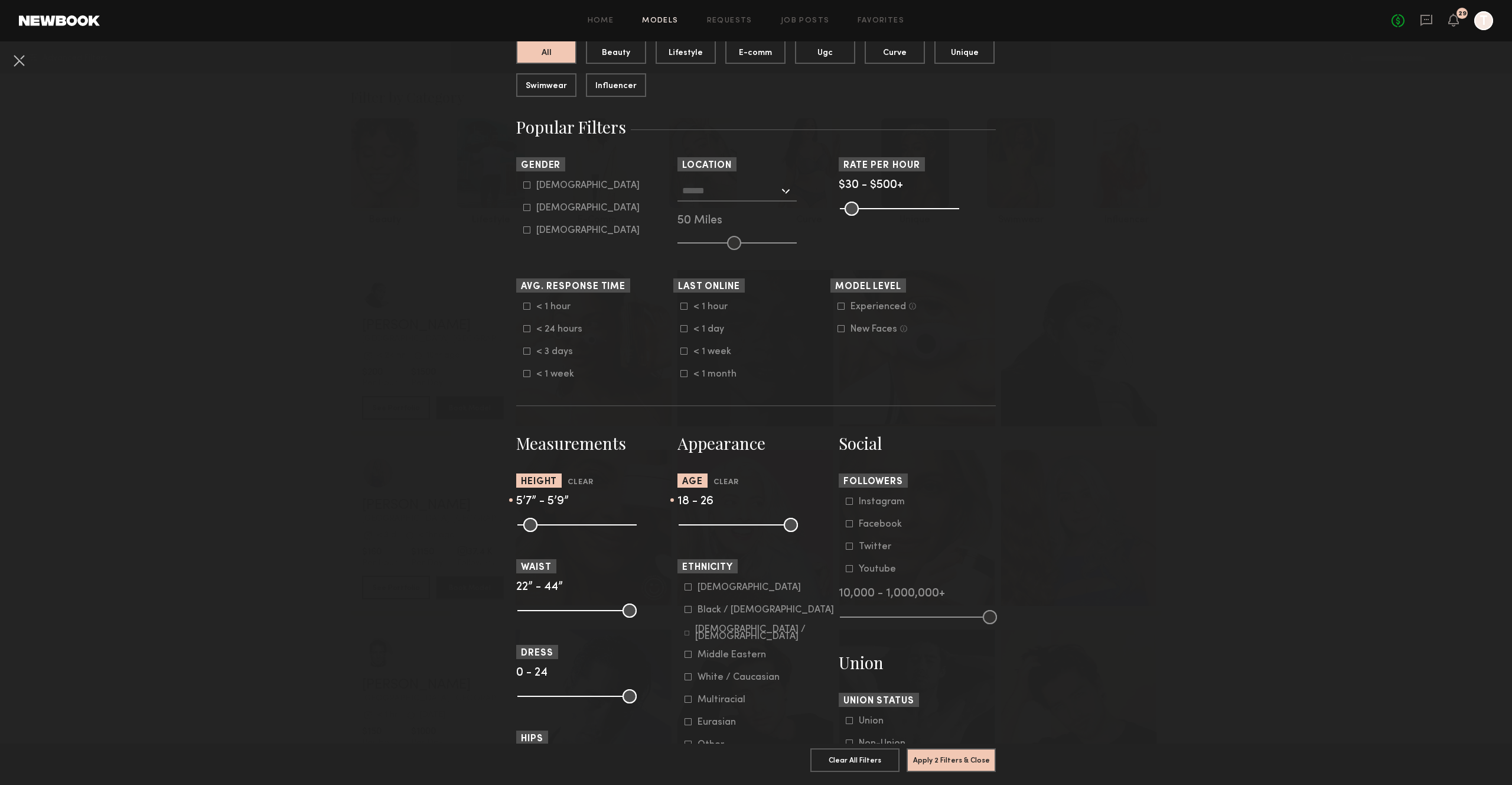
scroll to position [0, 0]
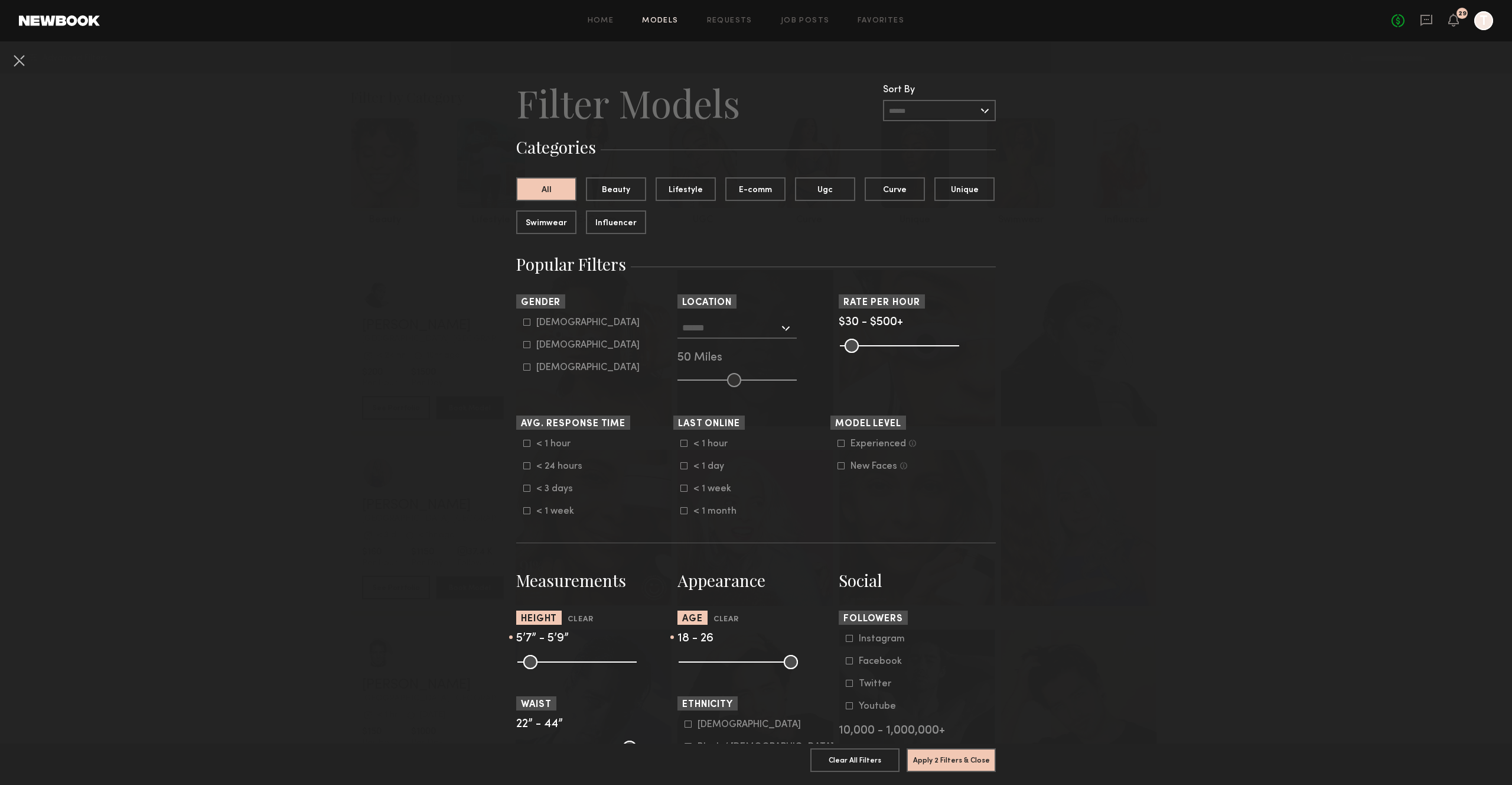
click at [528, 348] on icon at bounding box center [527, 345] width 7 height 7
type input "**"
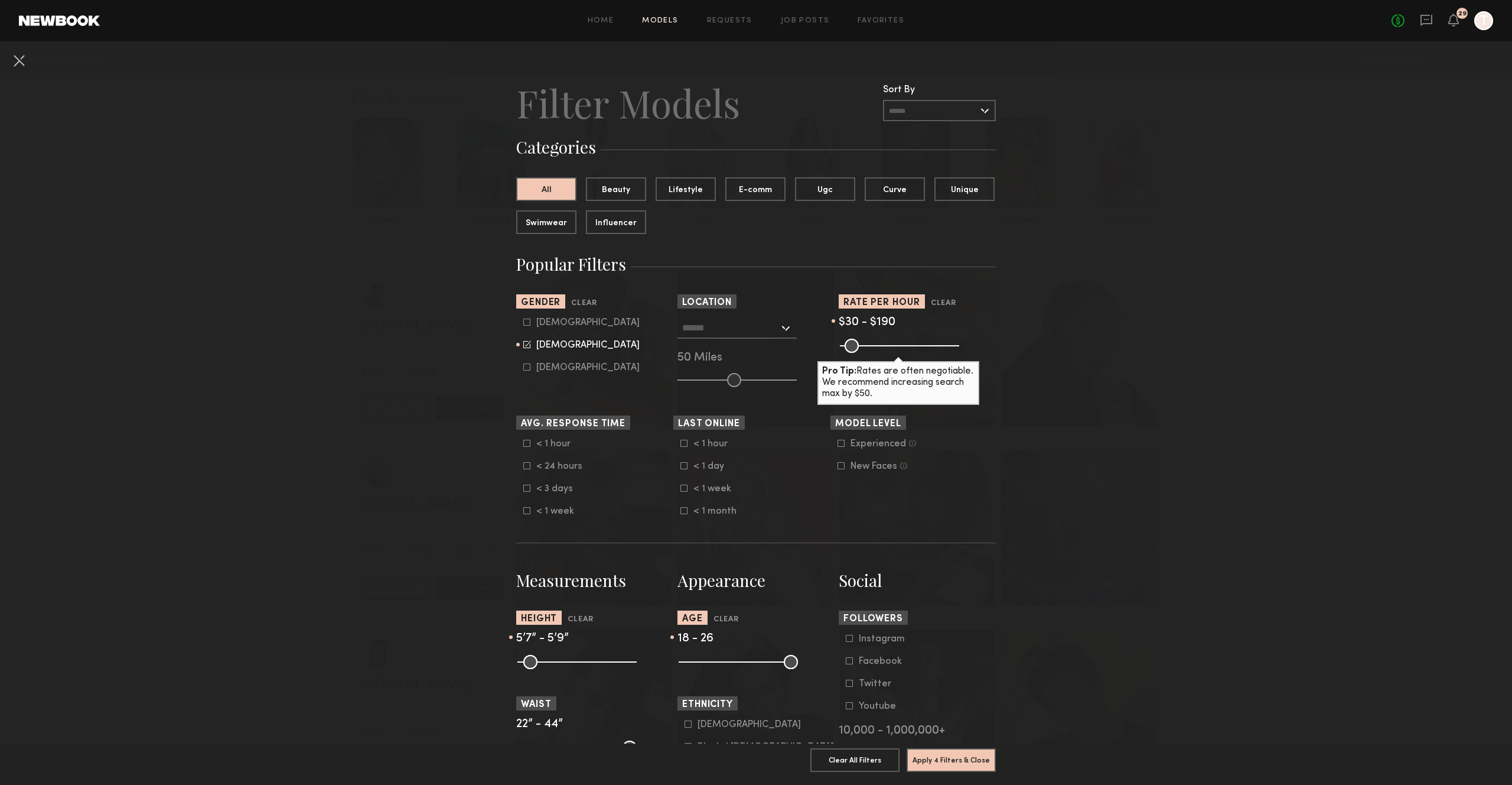
drag, startPoint x: 956, startPoint y: 348, endPoint x: 882, endPoint y: 352, distance: 74.1
type input "***"
click at [882, 352] on input "range" at bounding box center [899, 346] width 119 height 14
click at [1070, 454] on nb-browse-filters "Clear All Filter Models Filter Models Sort By Clear Rate LOW TO HIGH HIGH TO LO…" at bounding box center [756, 689] width 1512 height 1296
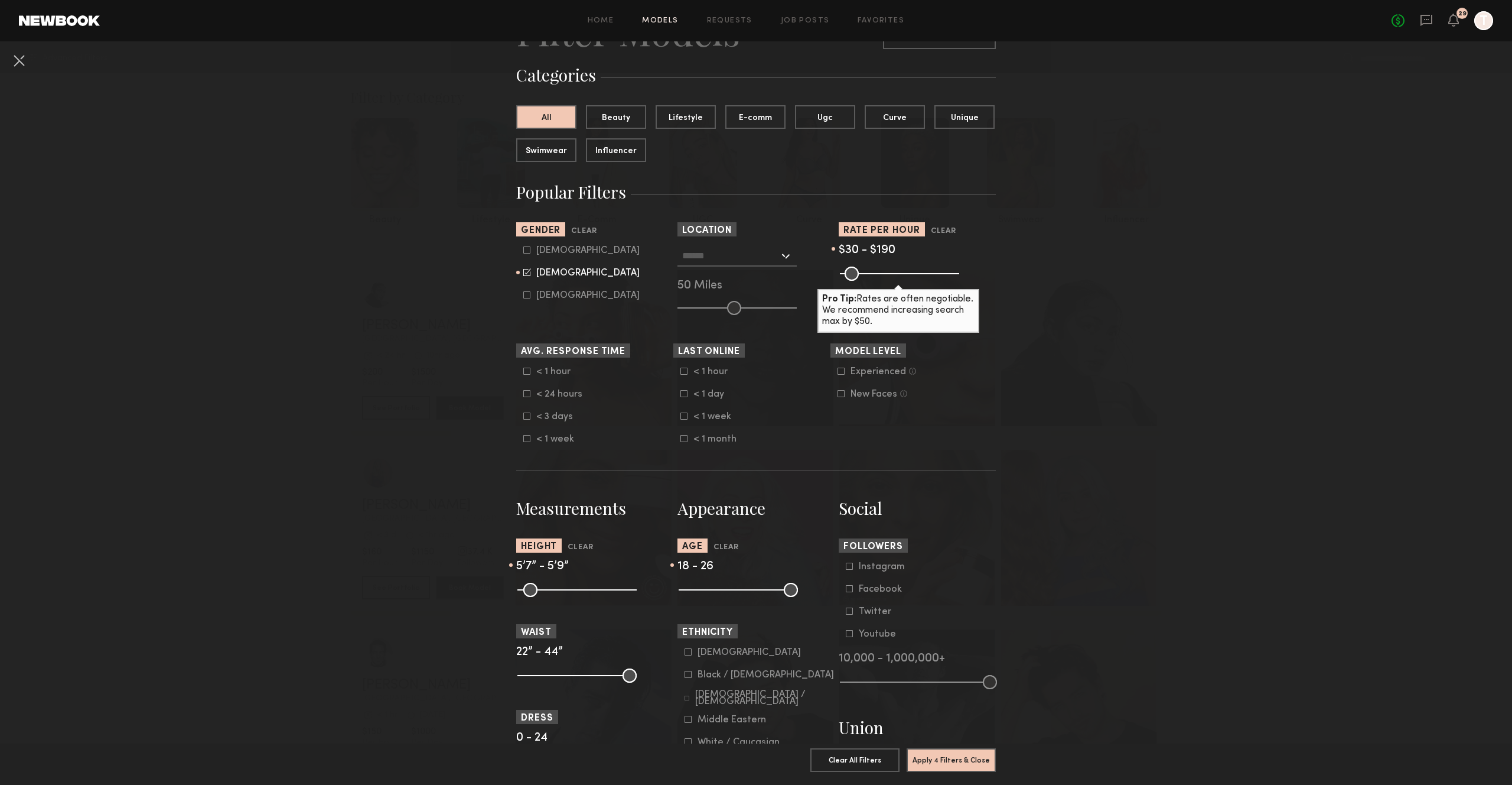
scroll to position [73, 0]
click at [738, 110] on button "E-comm" at bounding box center [755, 115] width 60 height 23
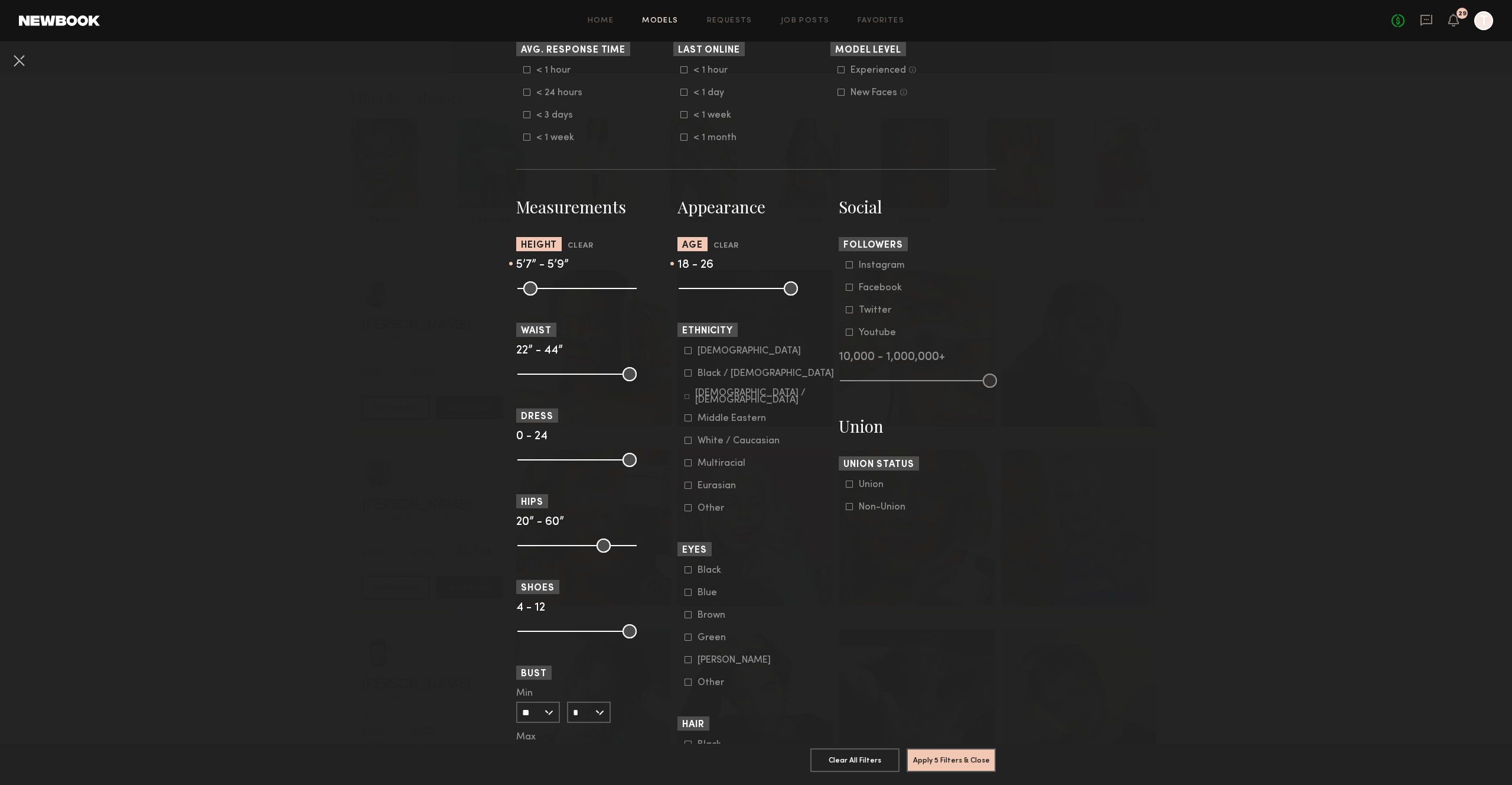
scroll to position [375, 0]
click at [683, 410] on div "Asian Black / African American Hispanic / Latino Middle Eastern White / Caucasi…" at bounding box center [756, 428] width 157 height 168
click at [687, 398] on icon at bounding box center [686, 395] width 4 height 4
click at [685, 465] on icon at bounding box center [688, 462] width 6 height 6
click at [953, 763] on button "Apply 6 Filters & Close" at bounding box center [951, 759] width 90 height 23
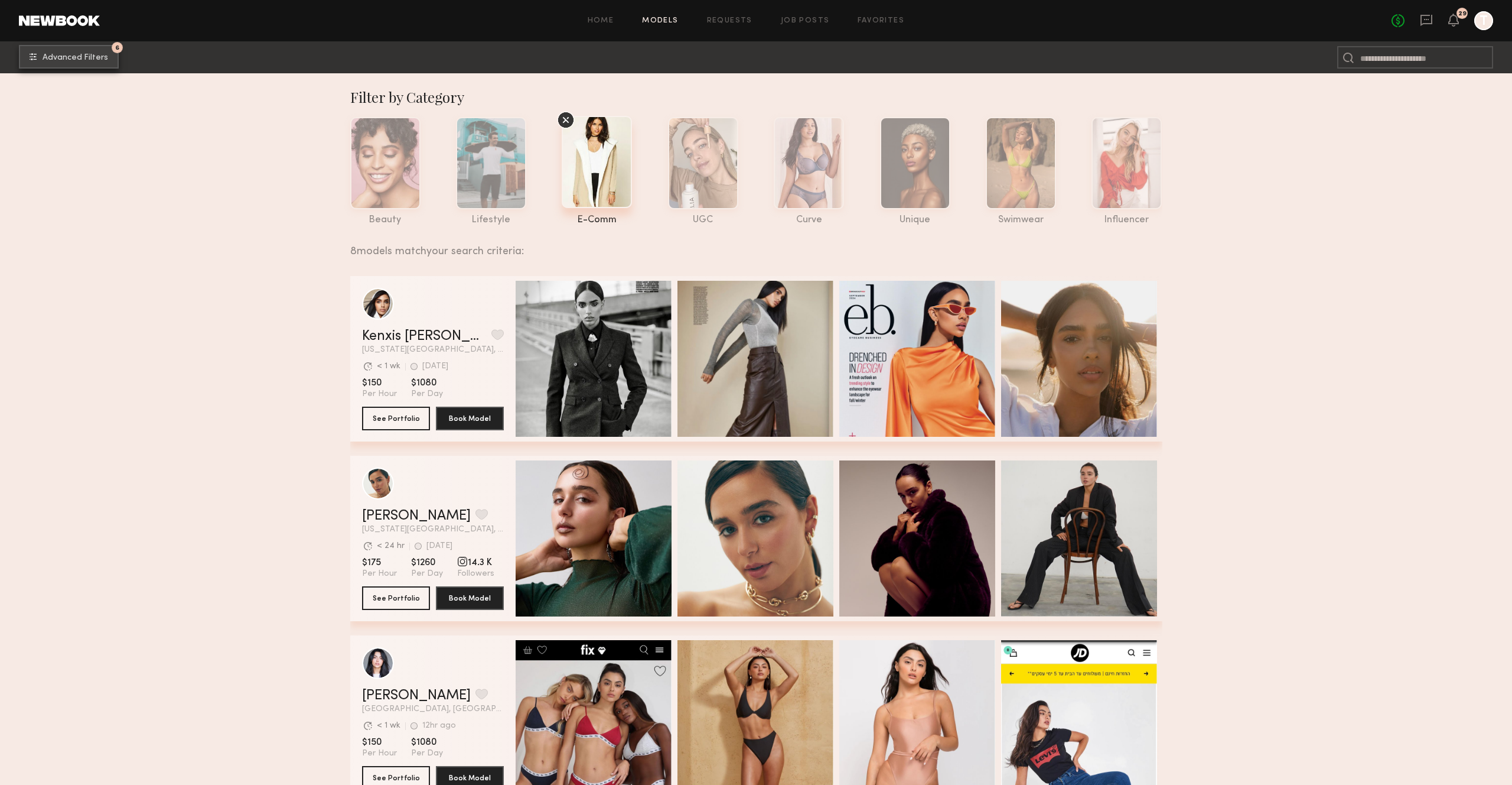
click at [78, 66] on button "6 Advanced Filters" at bounding box center [68, 56] width 99 height 23
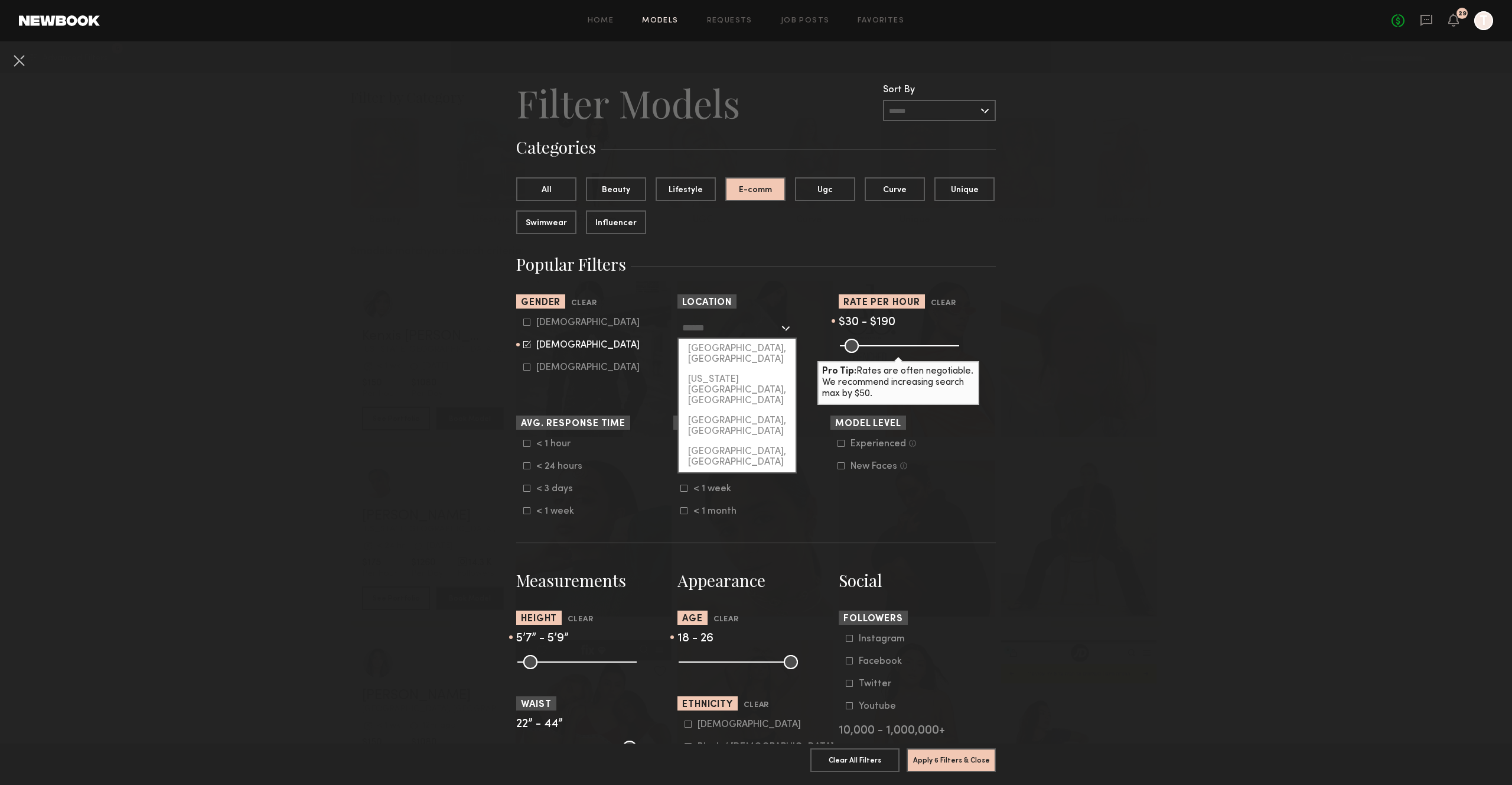
click at [718, 332] on input "text" at bounding box center [731, 327] width 97 height 20
drag, startPoint x: 727, startPoint y: 349, endPoint x: 752, endPoint y: 350, distance: 25.0
click at [726, 349] on div "[GEOGRAPHIC_DATA], [GEOGRAPHIC_DATA]" at bounding box center [737, 354] width 117 height 30
type input "**********"
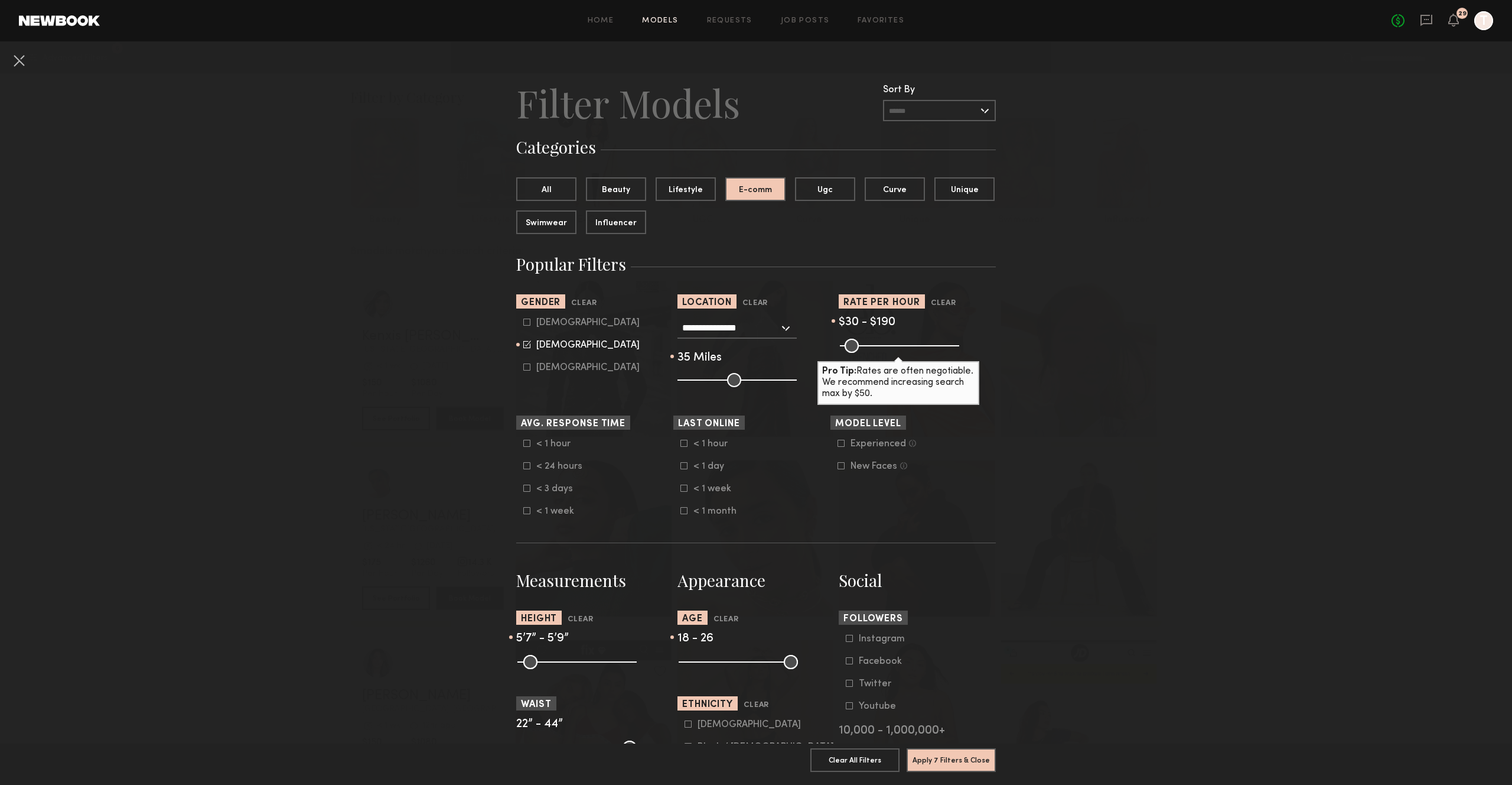
drag, startPoint x: 731, startPoint y: 379, endPoint x: 718, endPoint y: 378, distance: 13.0
click at [718, 378] on input "range" at bounding box center [737, 380] width 119 height 14
type input "**"
click at [725, 379] on input "range" at bounding box center [737, 380] width 119 height 14
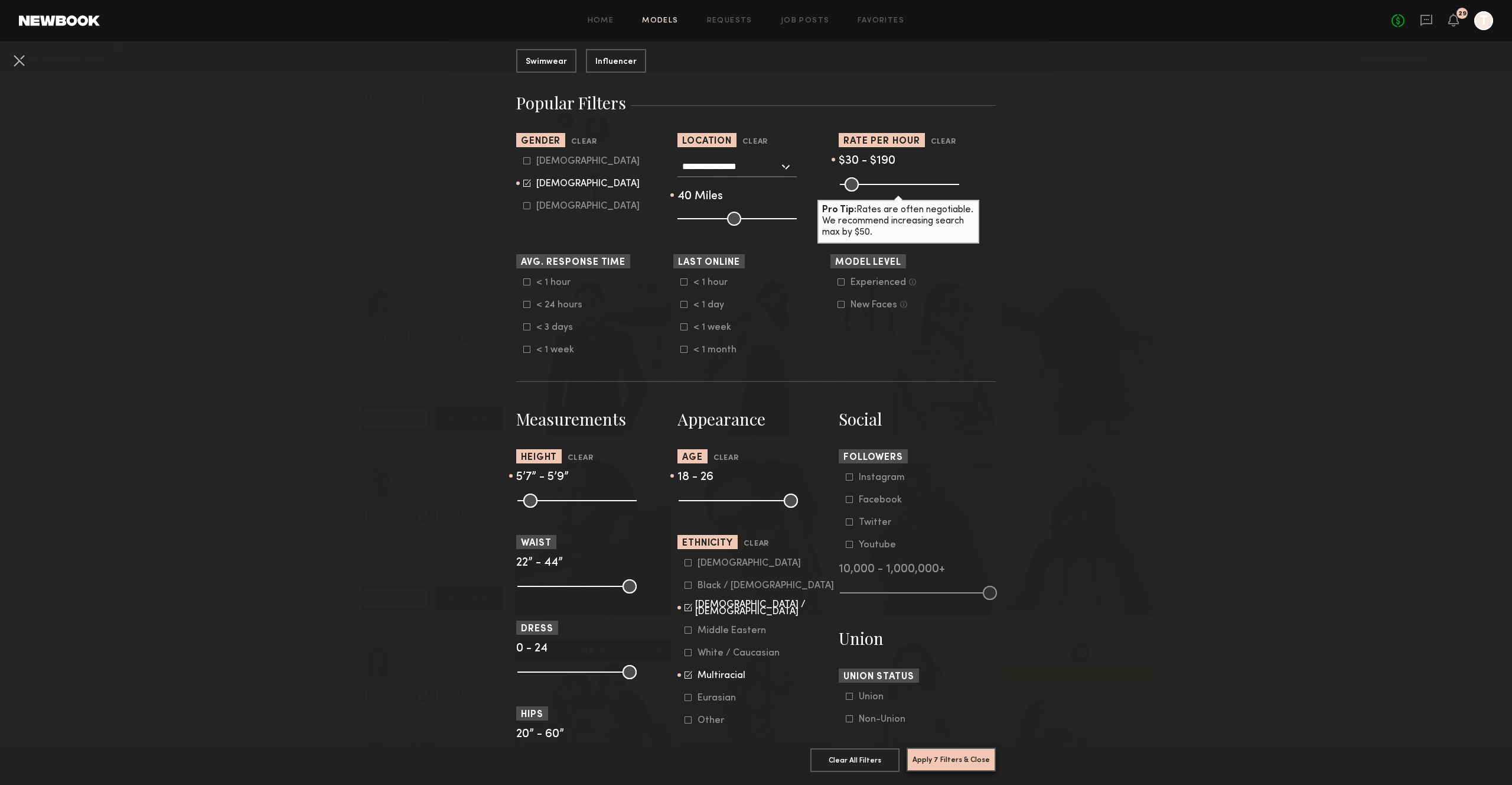
scroll to position [166, 0]
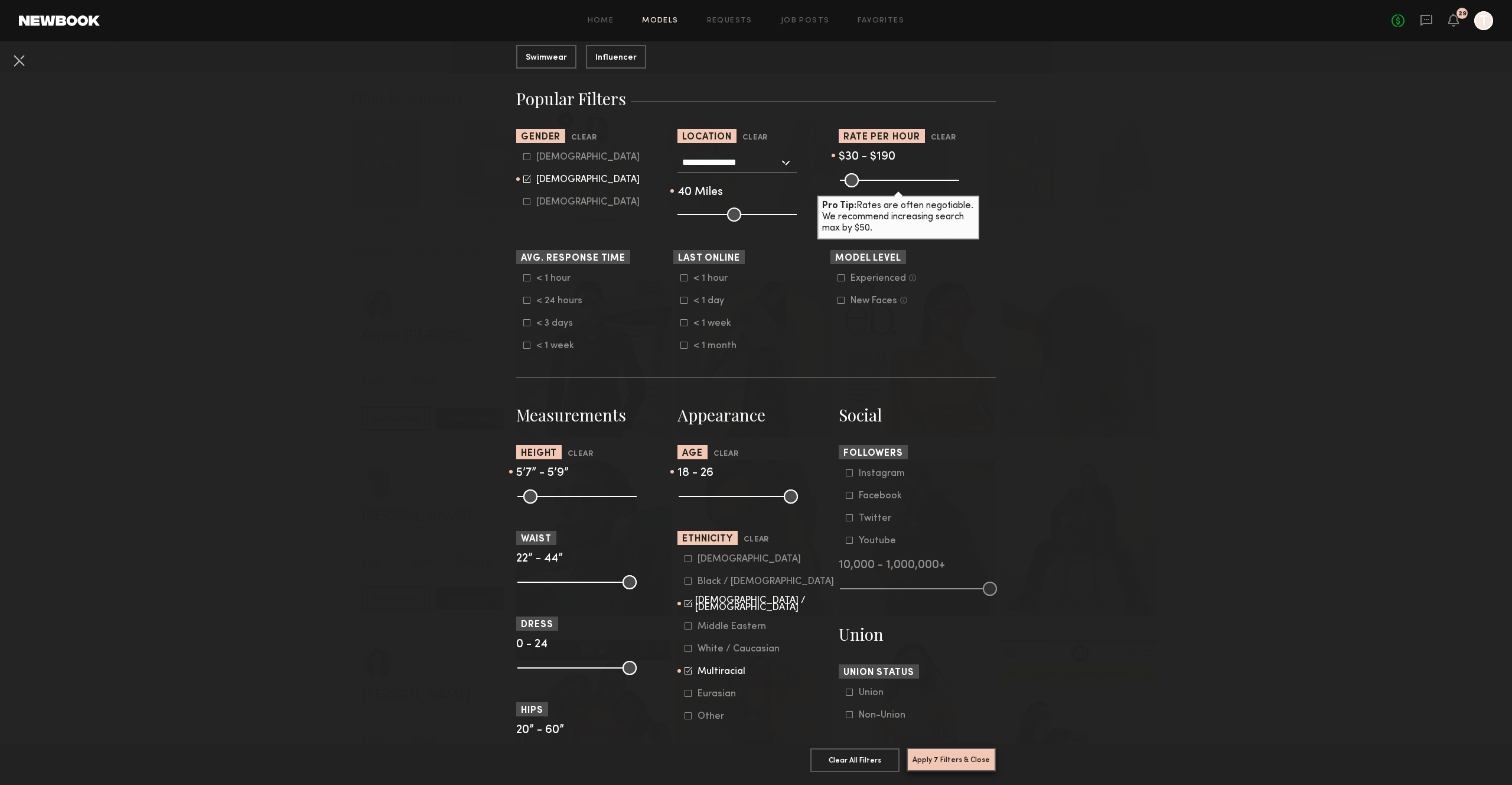
drag, startPoint x: 950, startPoint y: 752, endPoint x: 958, endPoint y: 747, distance: 9.4
click at [950, 752] on button "Apply 7 Filters & Close" at bounding box center [951, 759] width 90 height 23
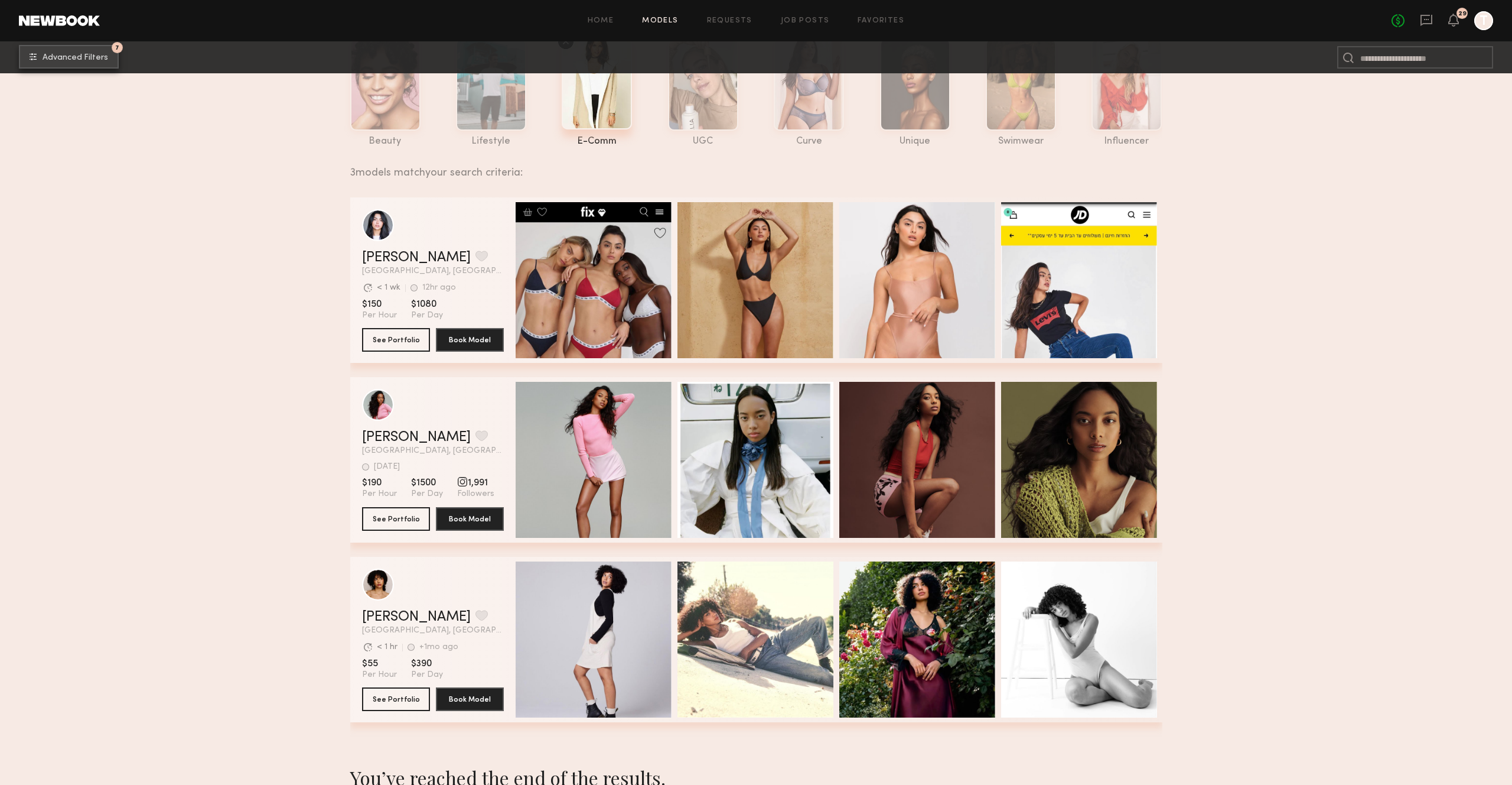
scroll to position [83, 0]
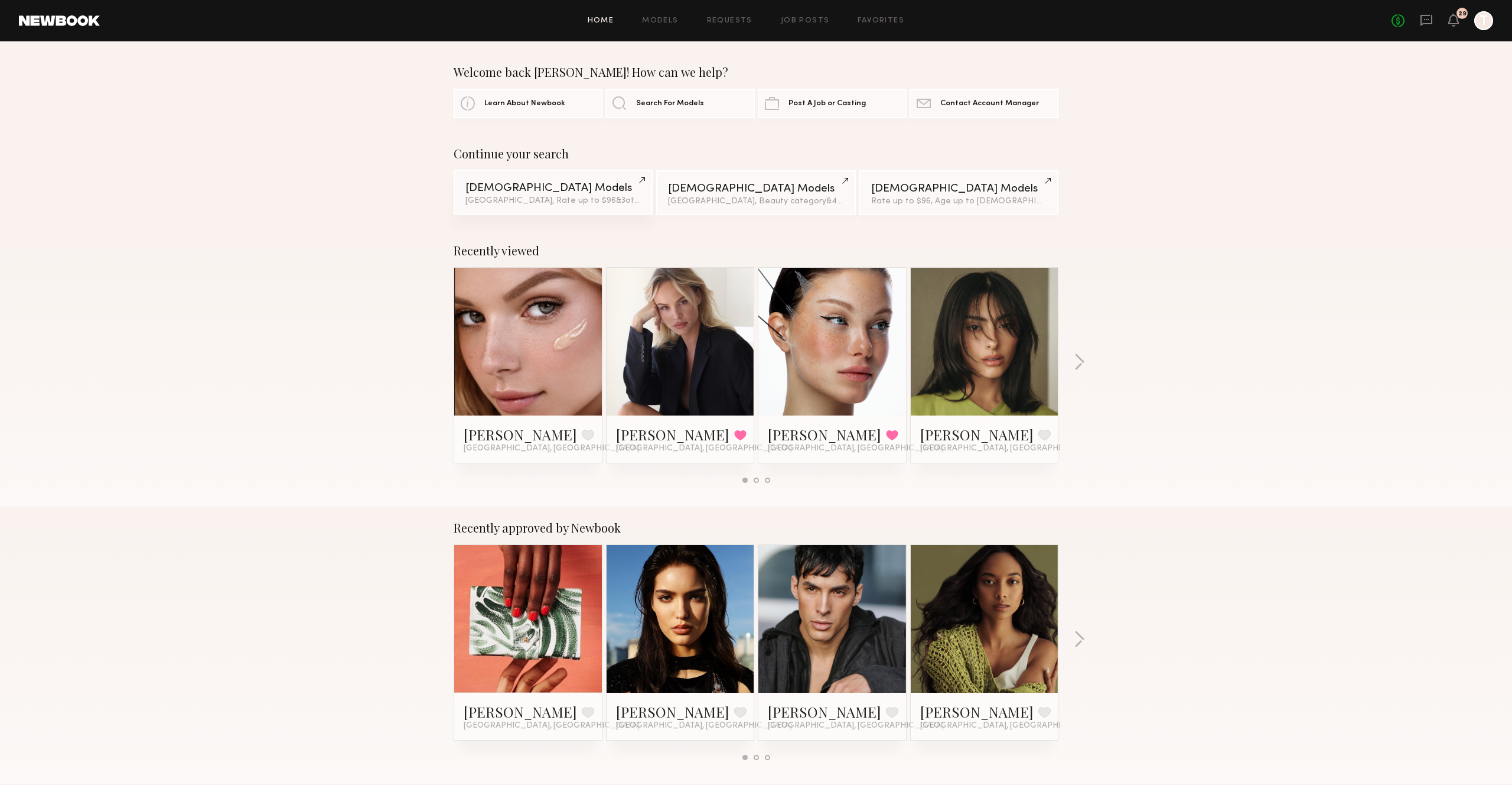
click at [511, 201] on div "[GEOGRAPHIC_DATA], Rate up to $96 & 3 other filter s + 3" at bounding box center [554, 201] width 176 height 8
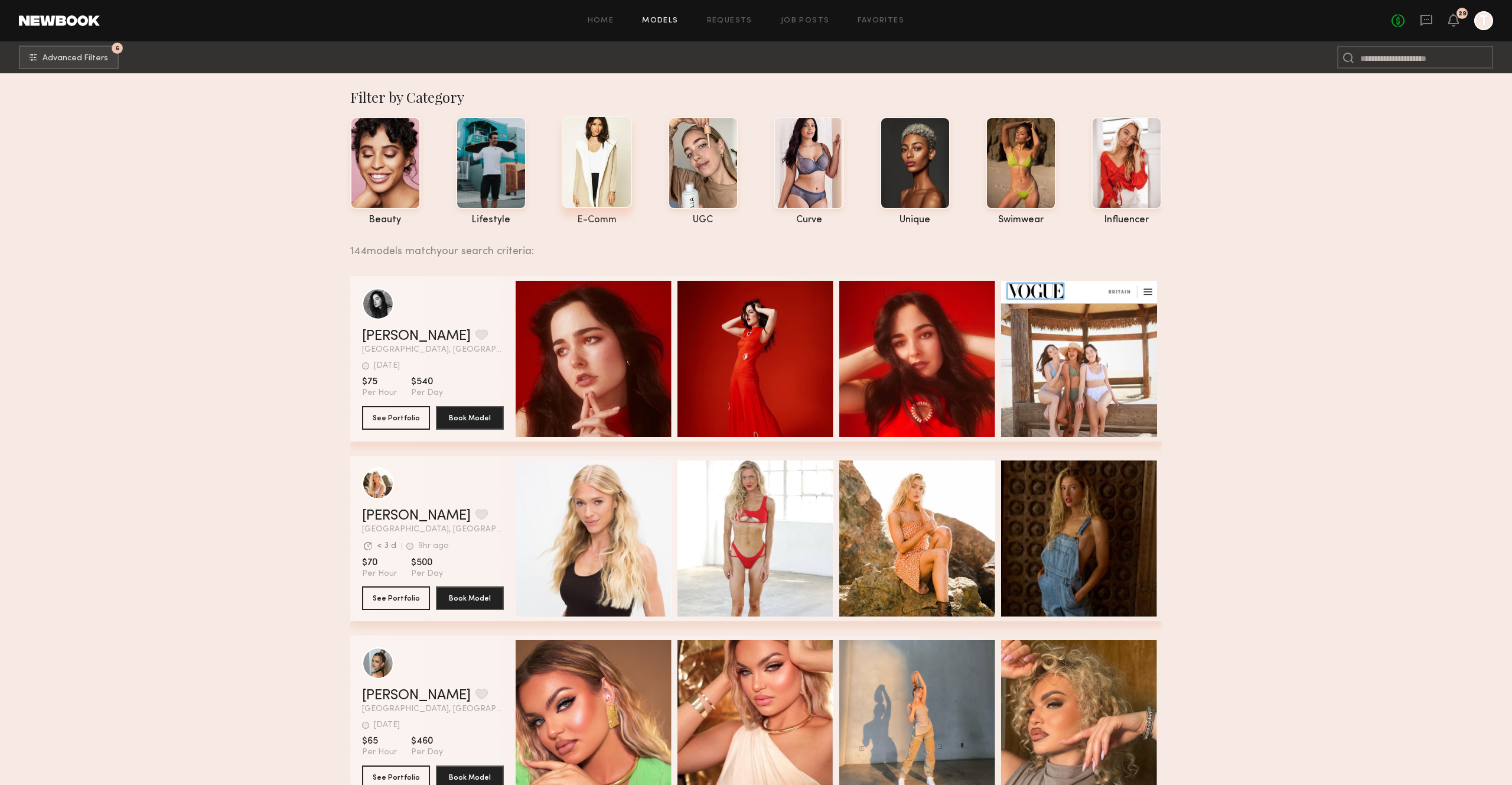
click at [605, 164] on div at bounding box center [597, 161] width 70 height 92
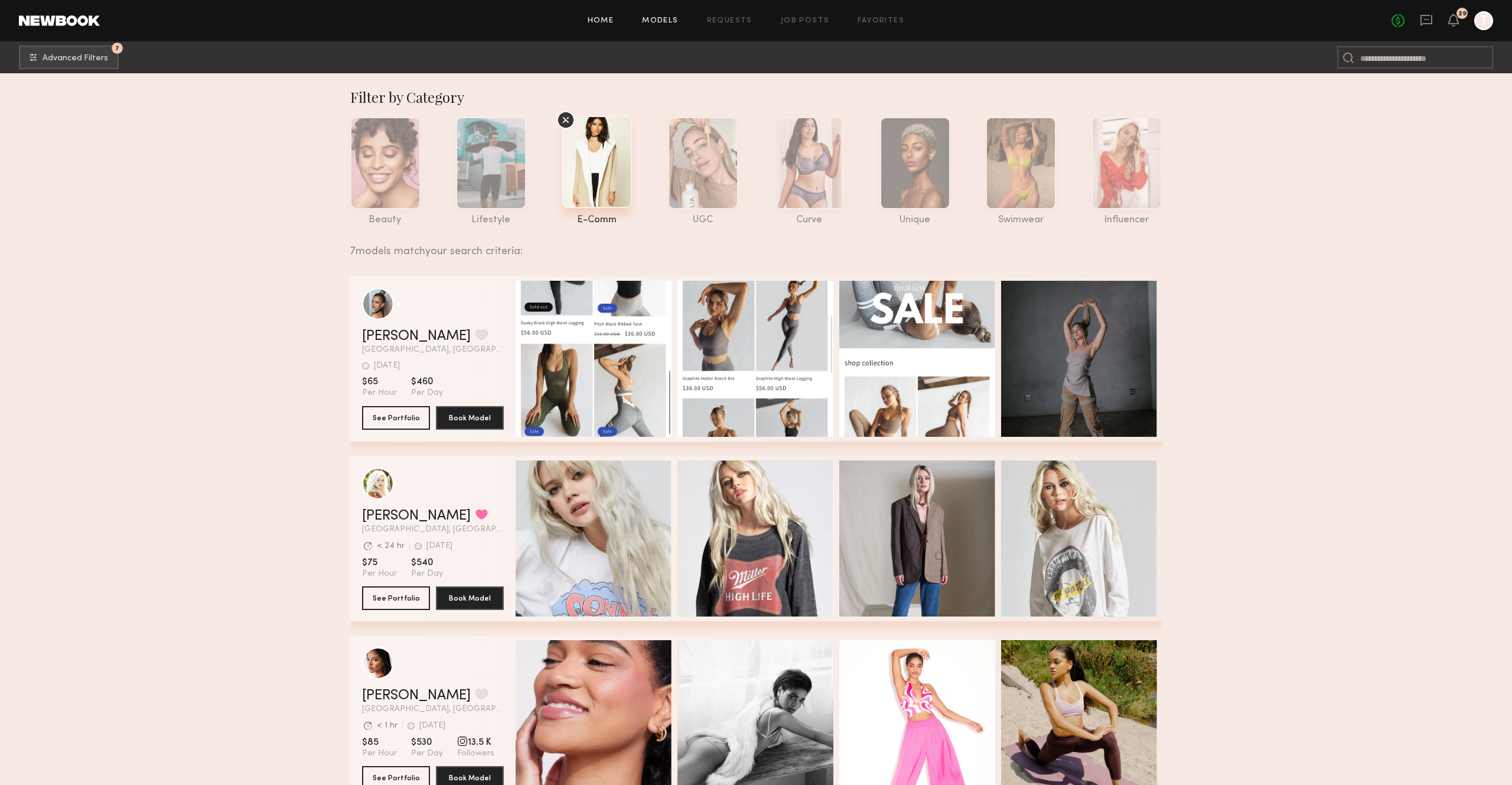
click at [608, 18] on link "Home" at bounding box center [601, 21] width 27 height 8
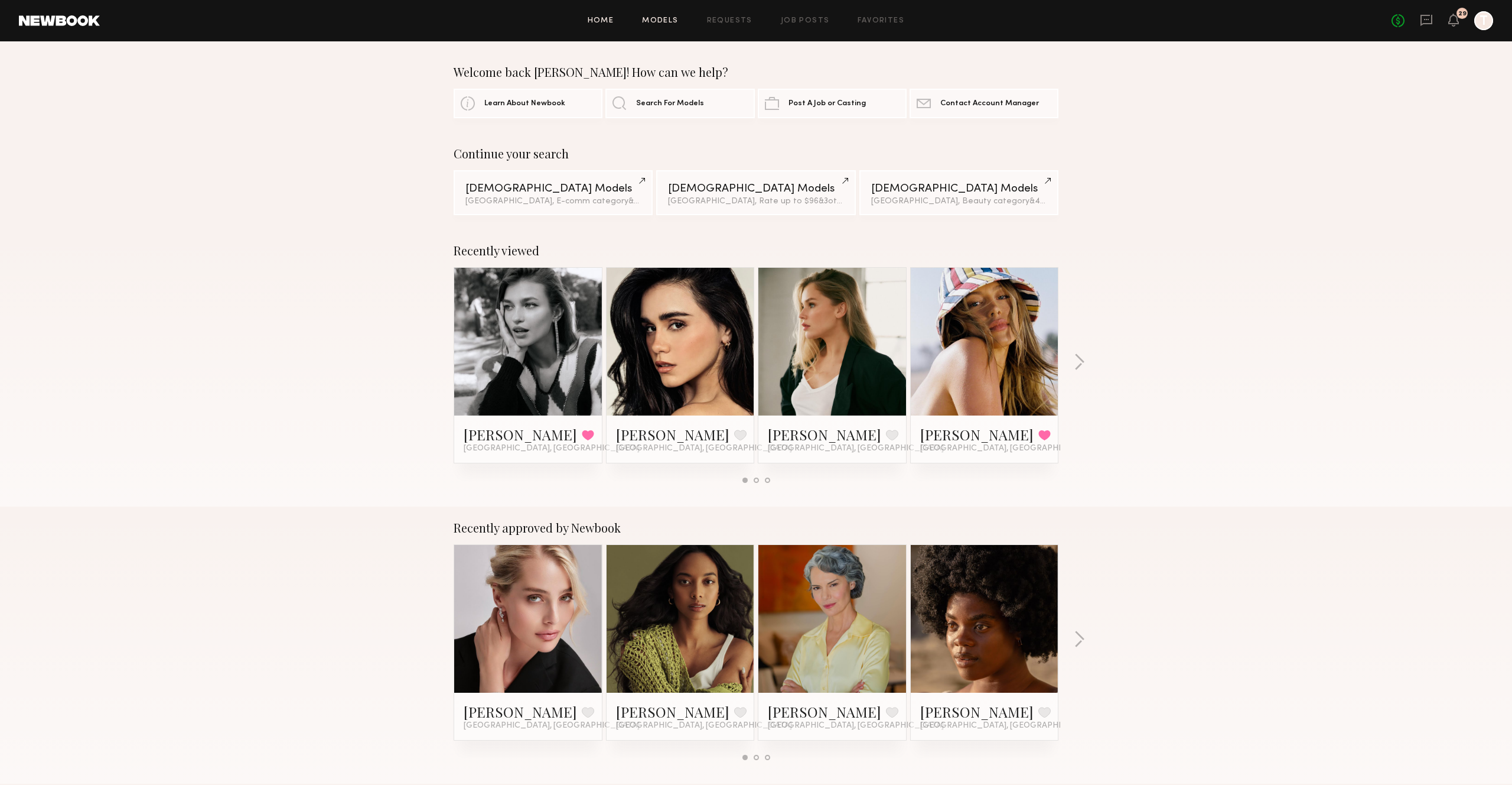
click at [658, 21] on link "Models" at bounding box center [660, 21] width 36 height 8
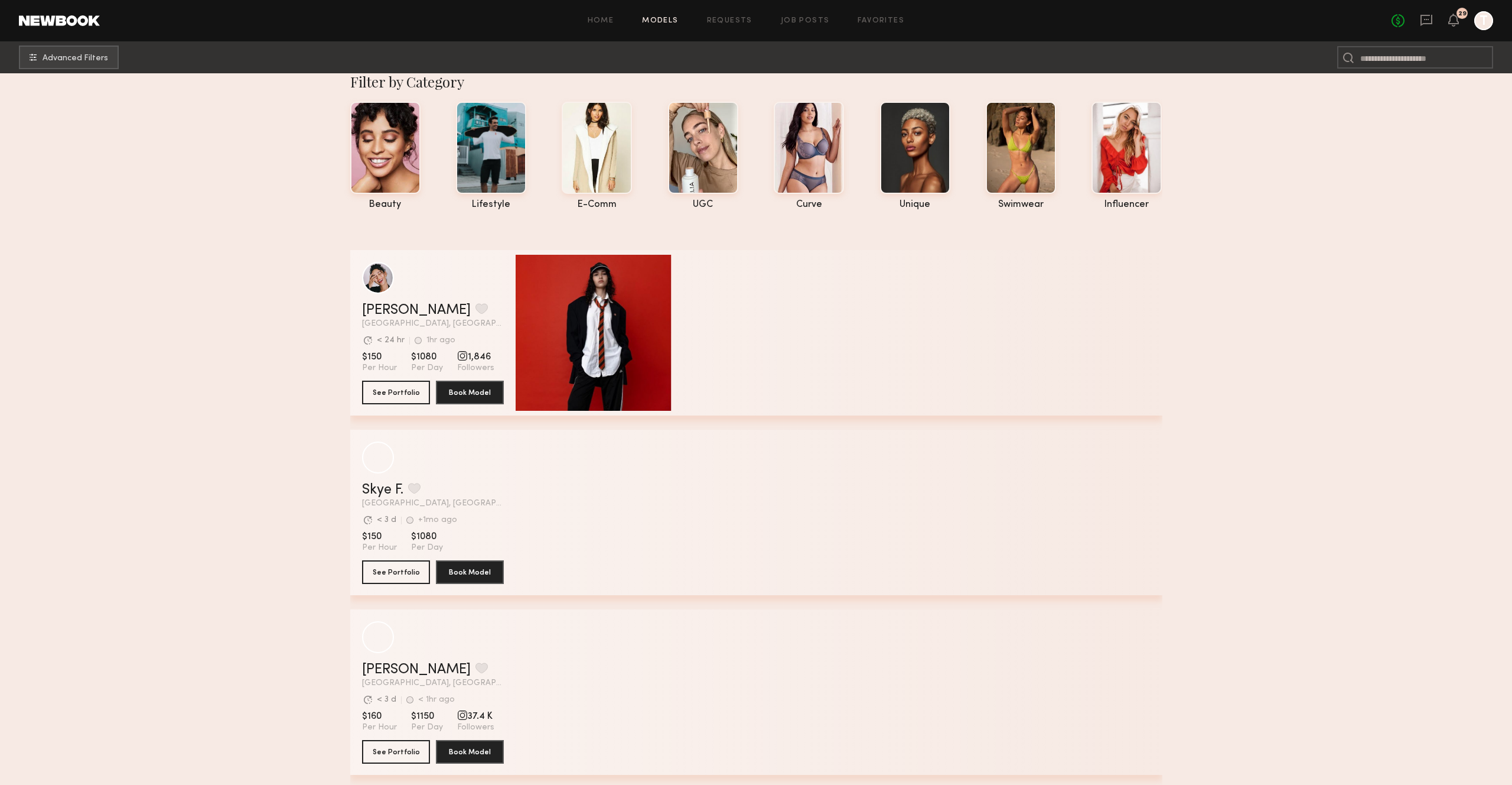
scroll to position [16, 0]
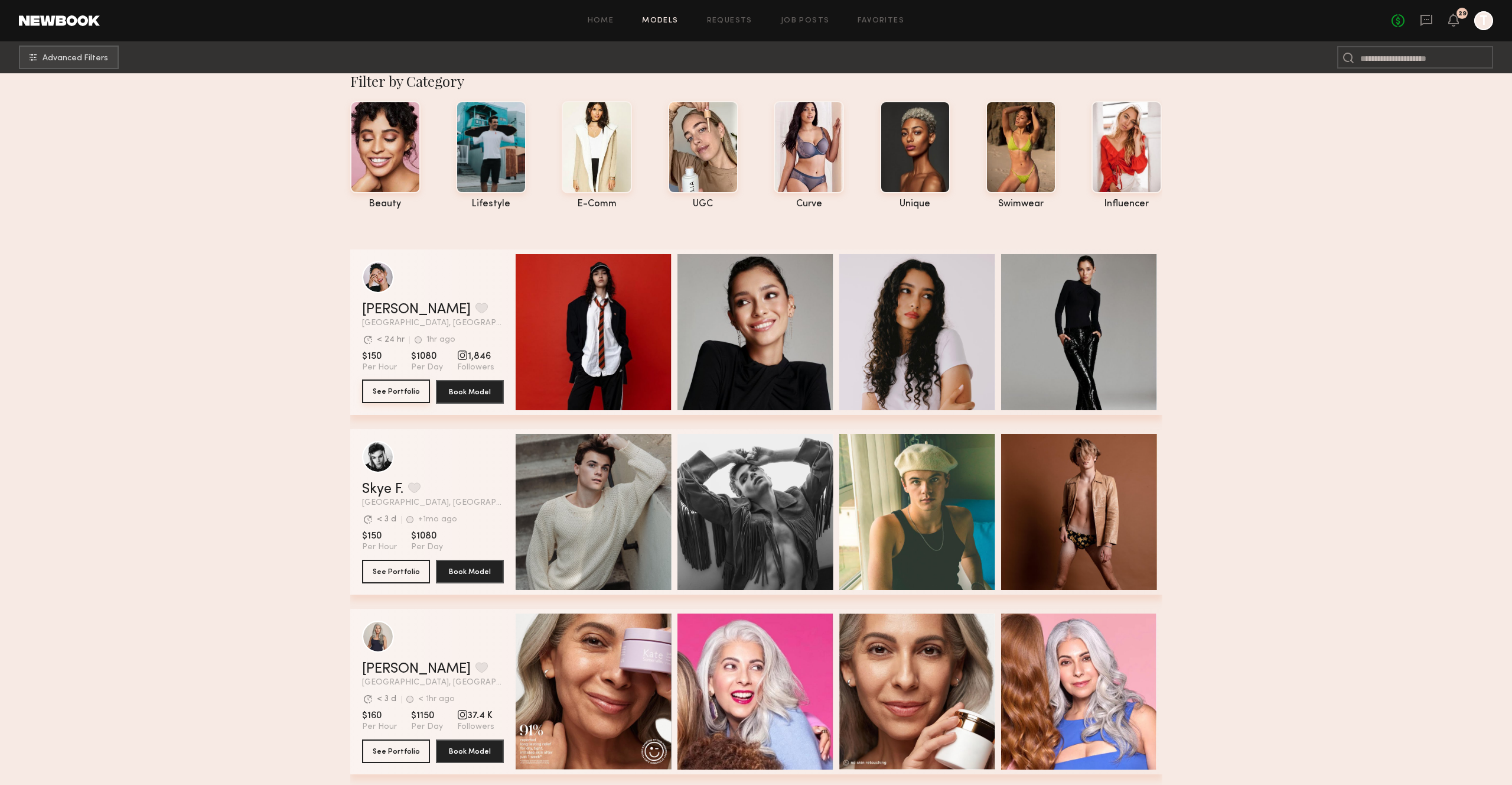
click at [400, 384] on button "See Portfolio" at bounding box center [396, 391] width 68 height 23
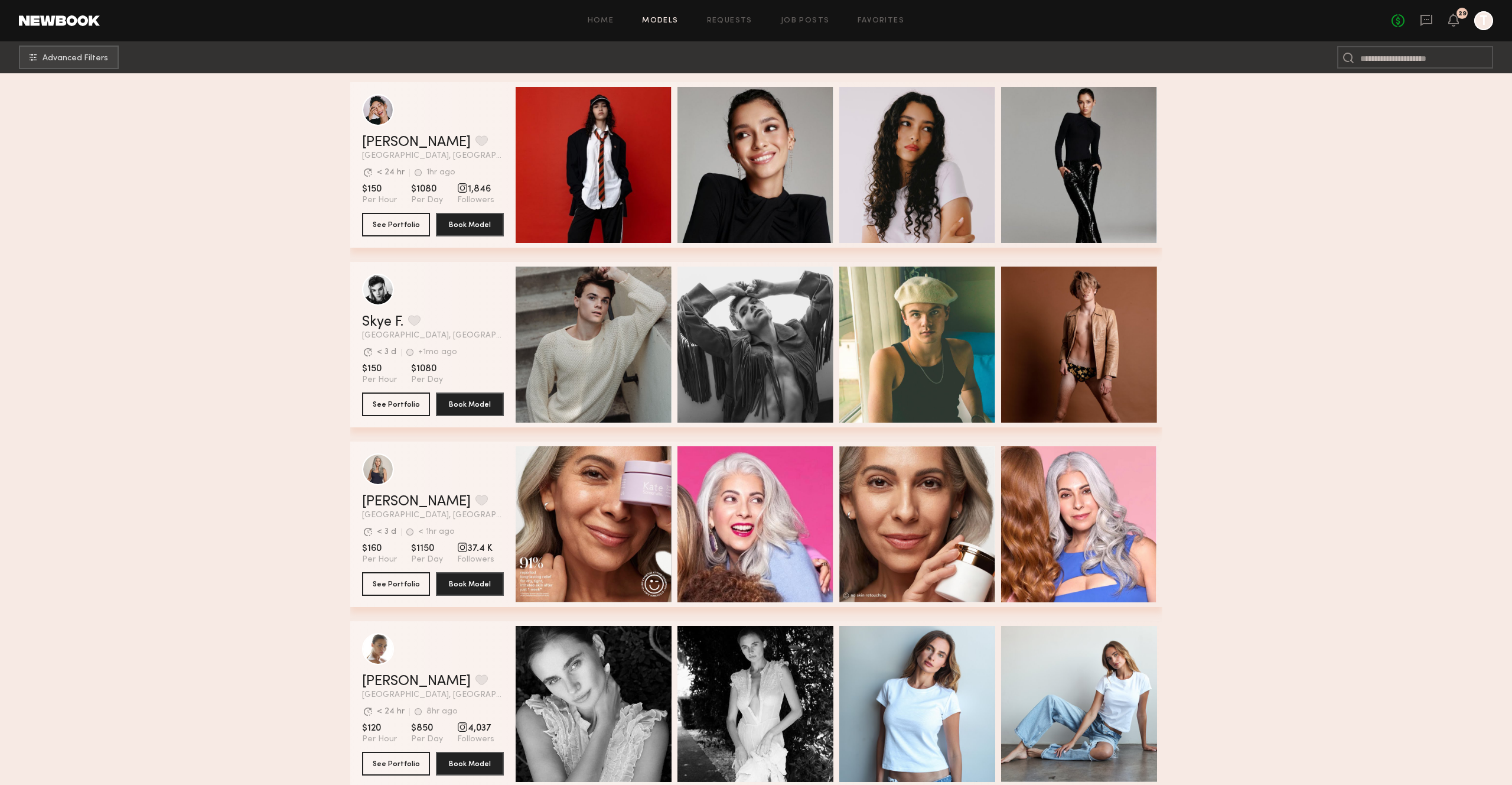
scroll to position [699, 0]
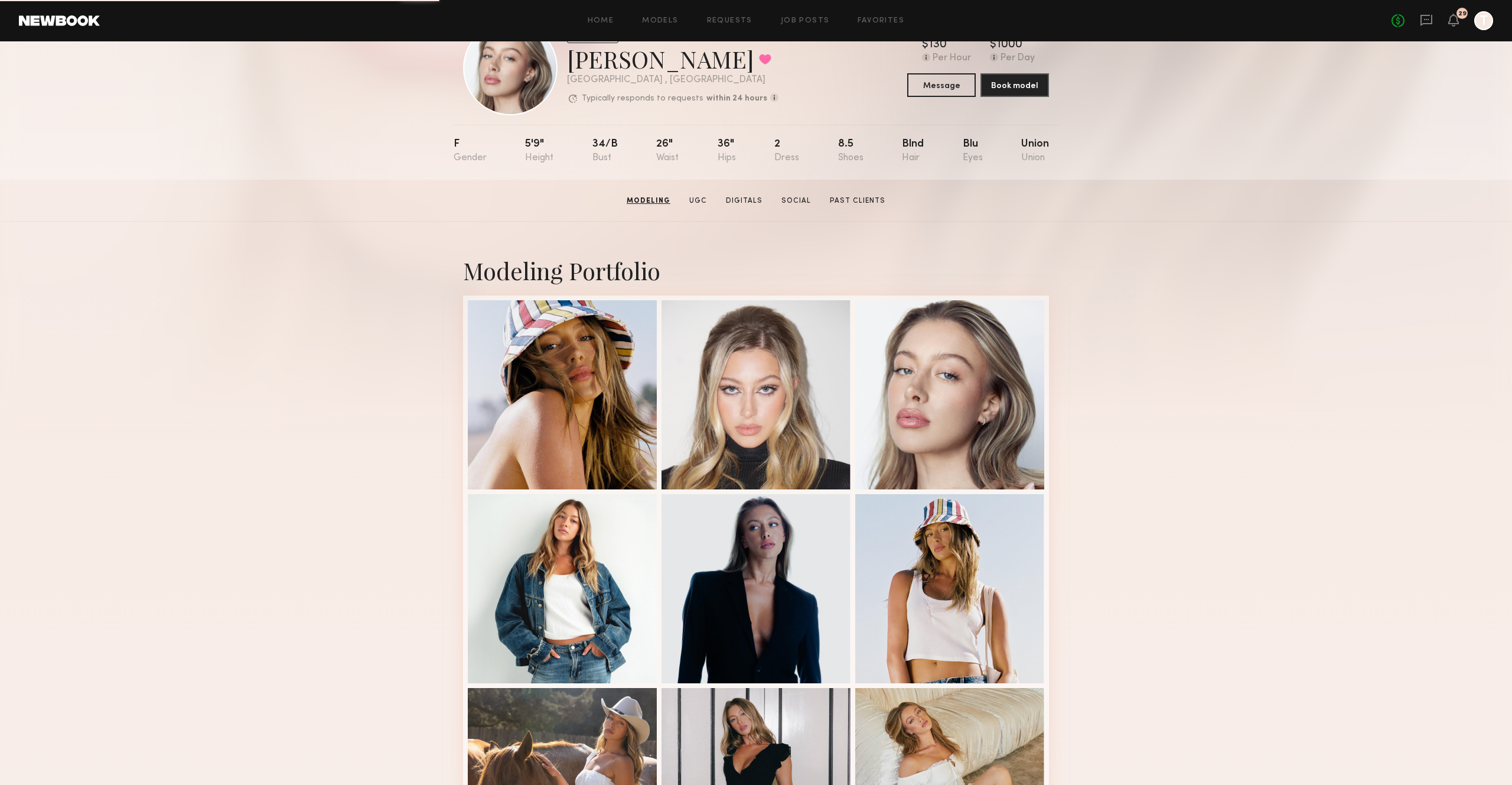
scroll to position [44, 0]
